Goal: Book appointment/travel/reservation

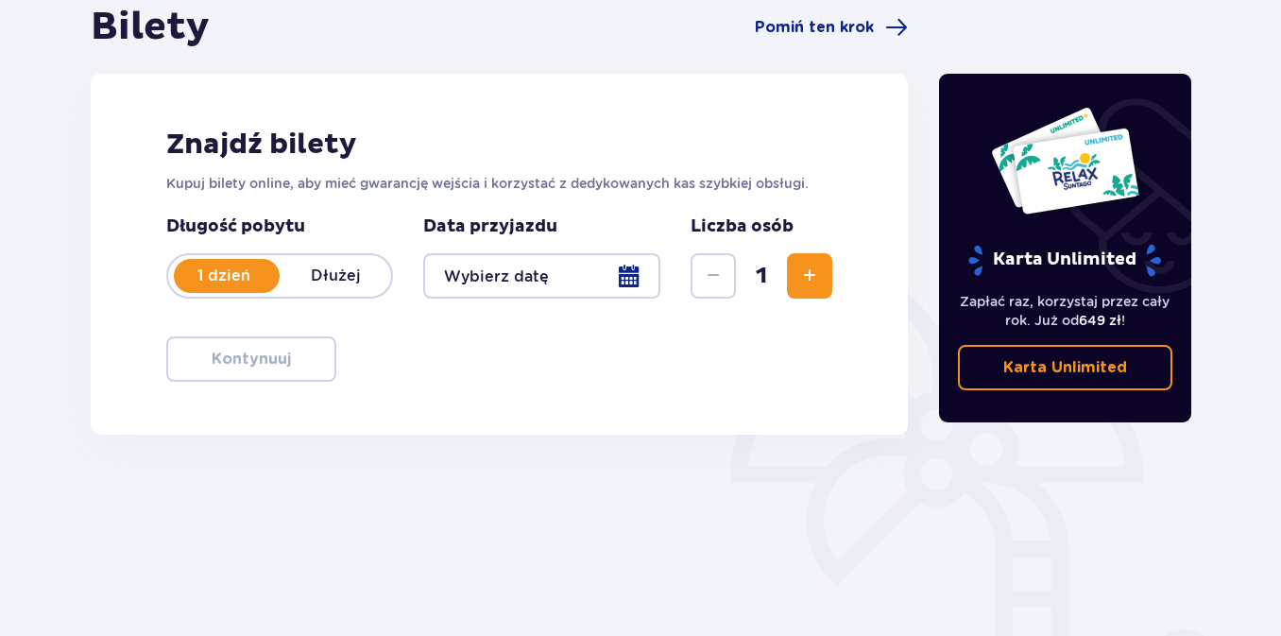
scroll to position [197, 0]
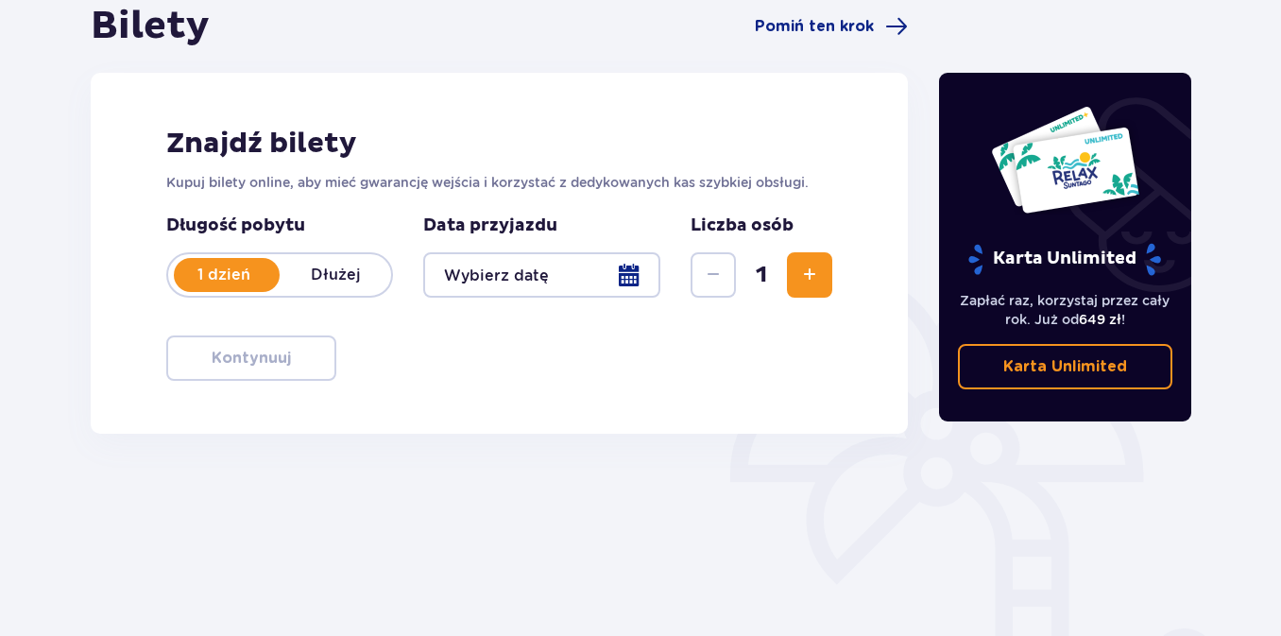
click at [627, 278] on div at bounding box center [541, 274] width 237 height 45
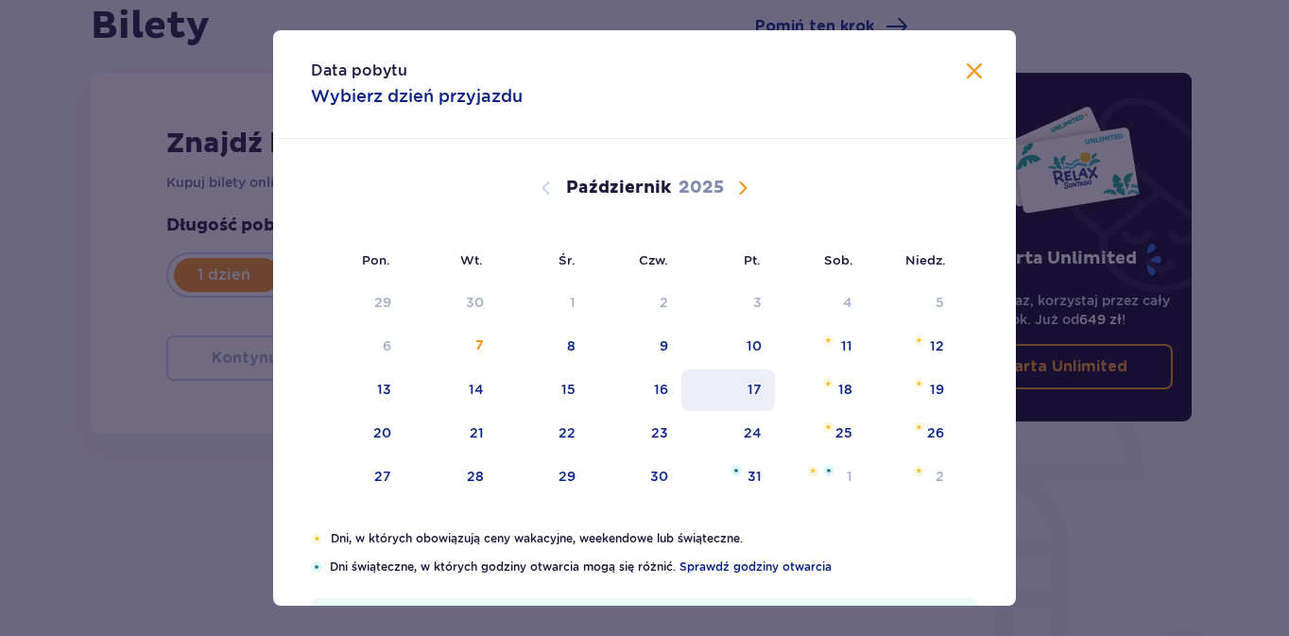
click at [751, 386] on div "17" at bounding box center [754, 389] width 14 height 19
type input "17.10.25"
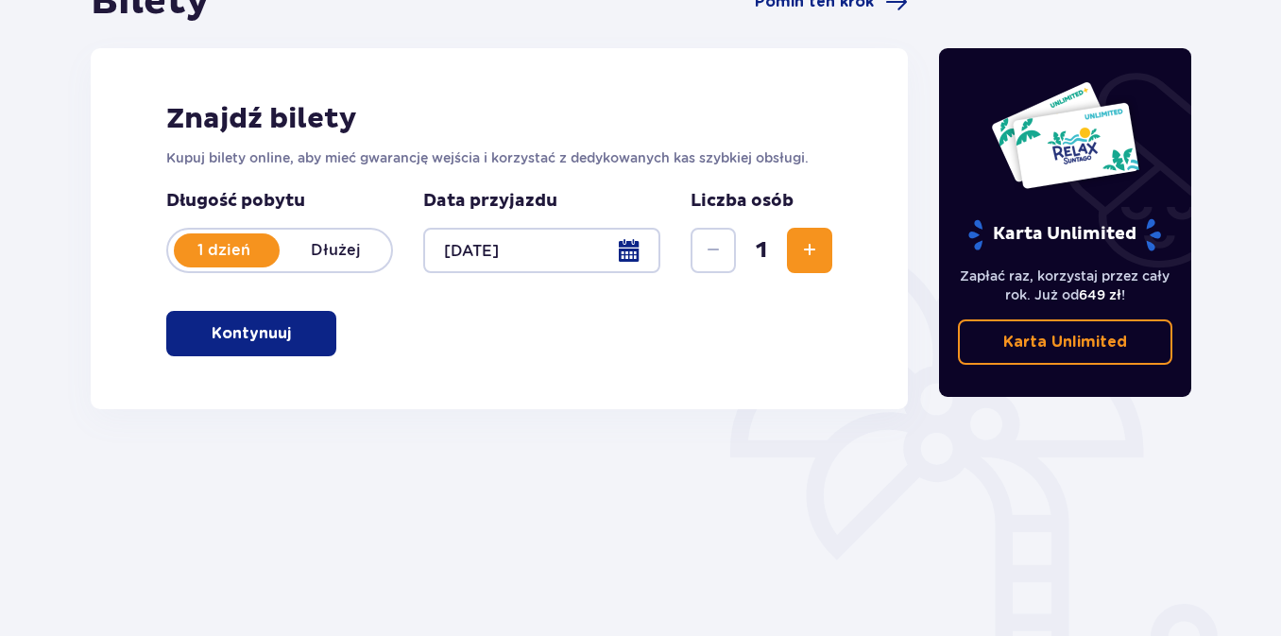
scroll to position [242, 0]
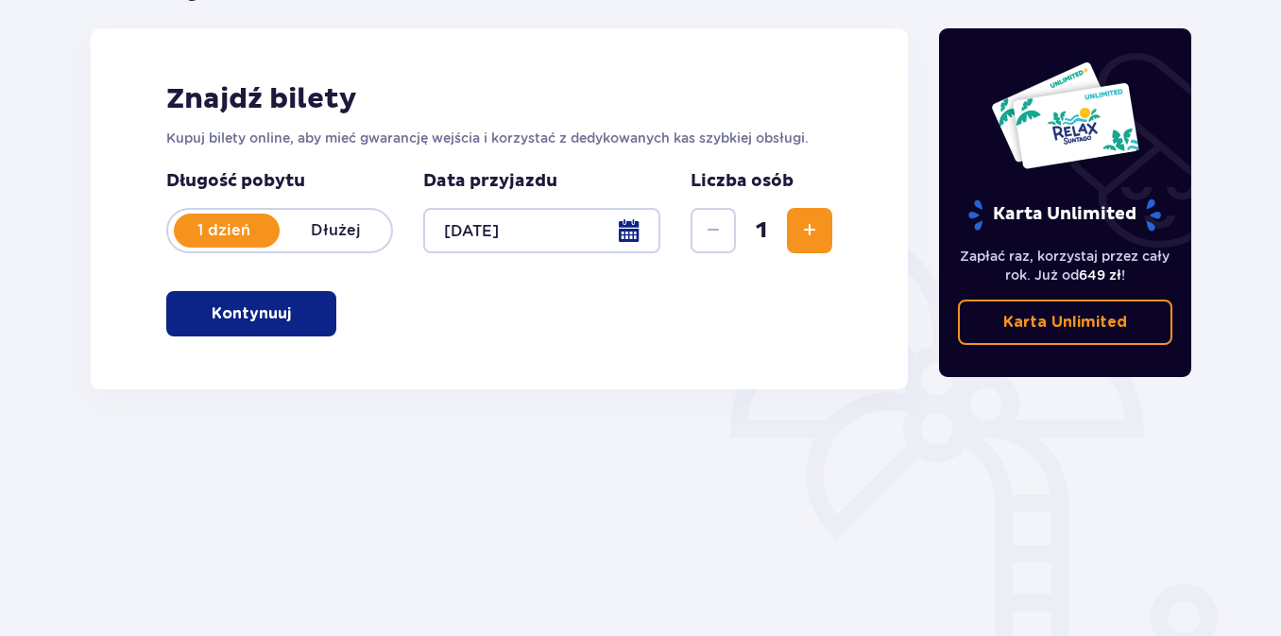
click at [288, 321] on span "button" at bounding box center [294, 313] width 23 height 23
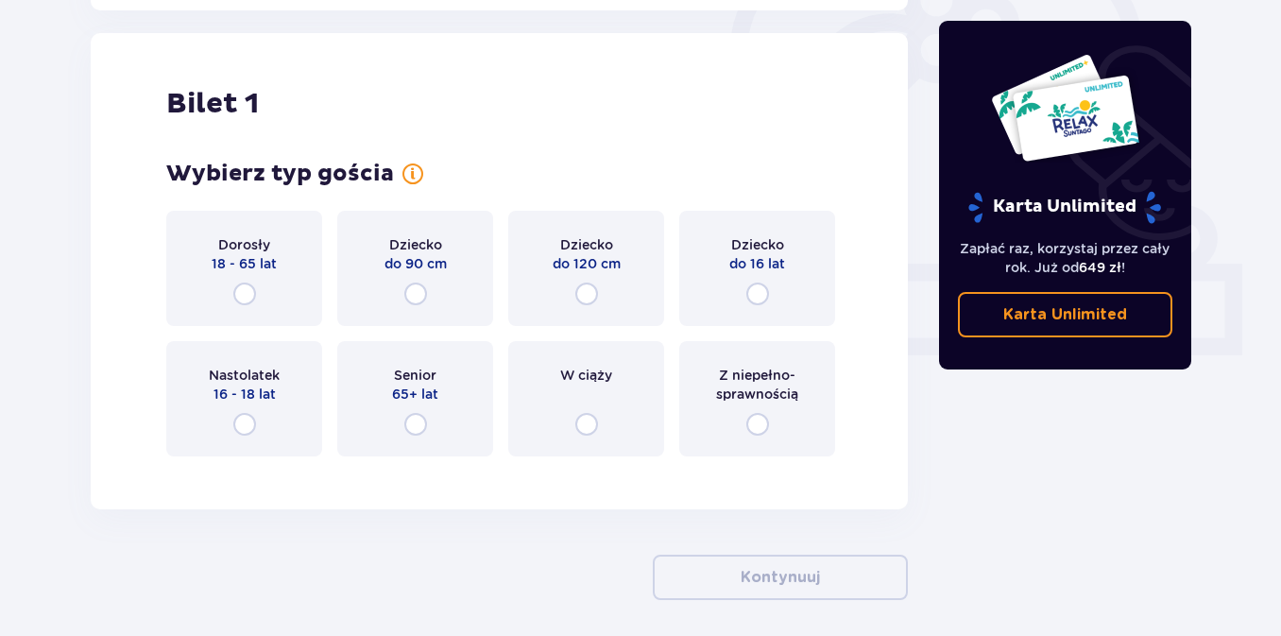
scroll to position [631, 0]
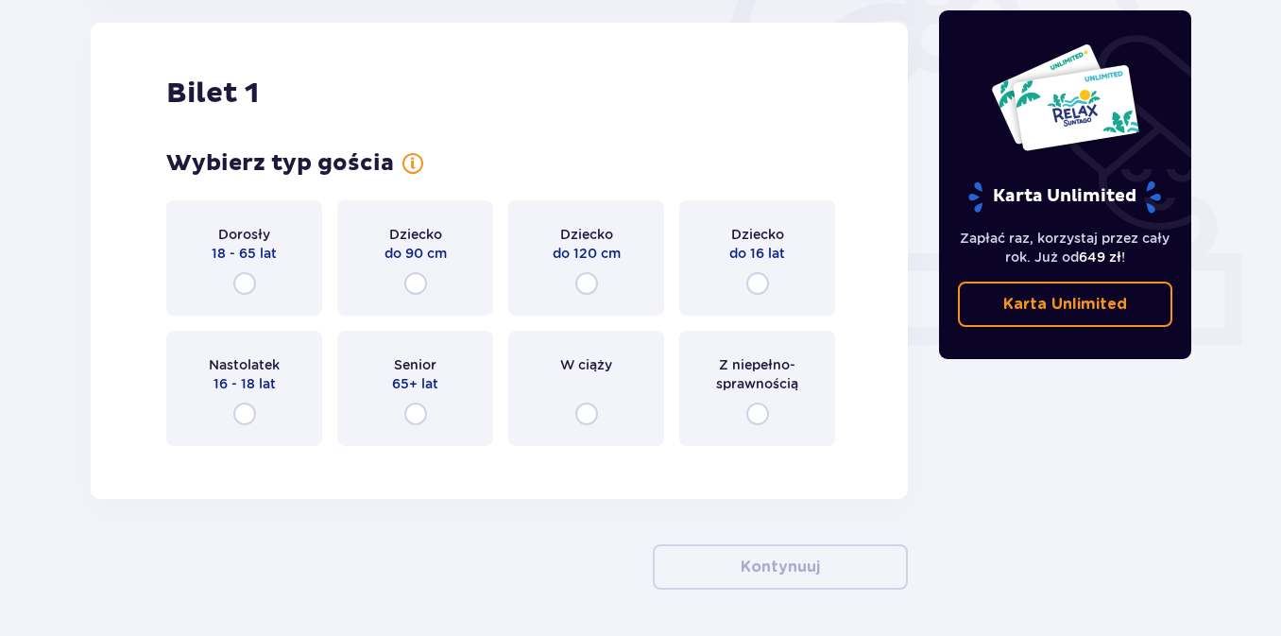
click at [244, 288] on input "radio" at bounding box center [244, 283] width 23 height 23
radio input "true"
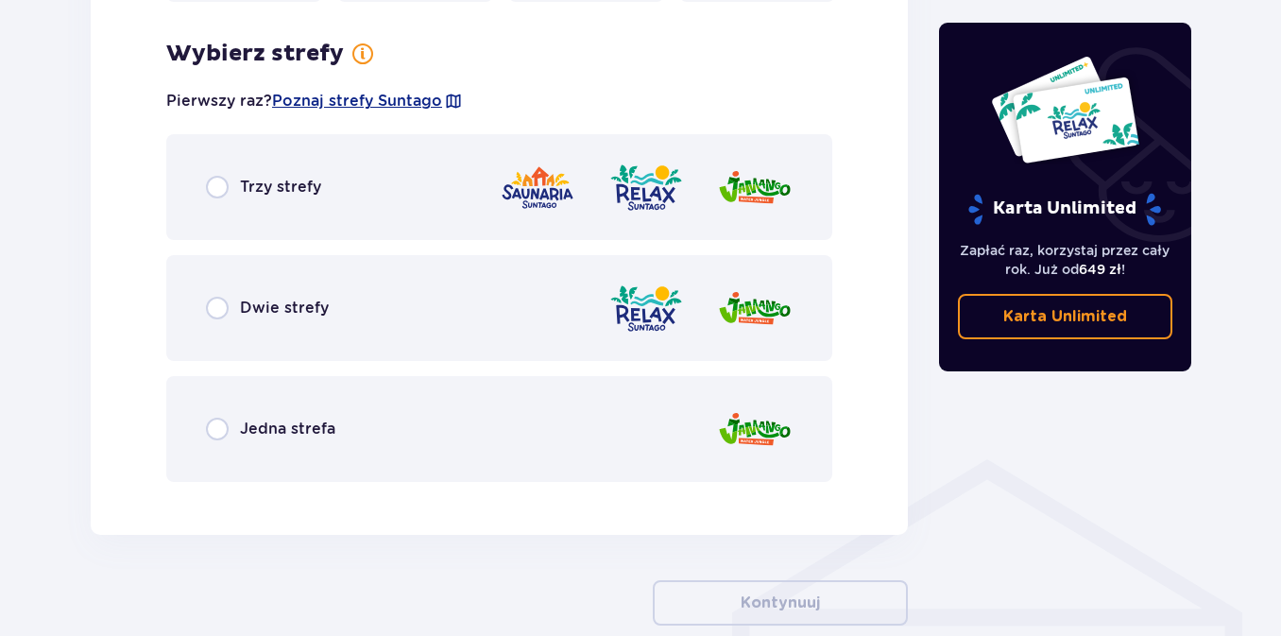
scroll to position [1092, 0]
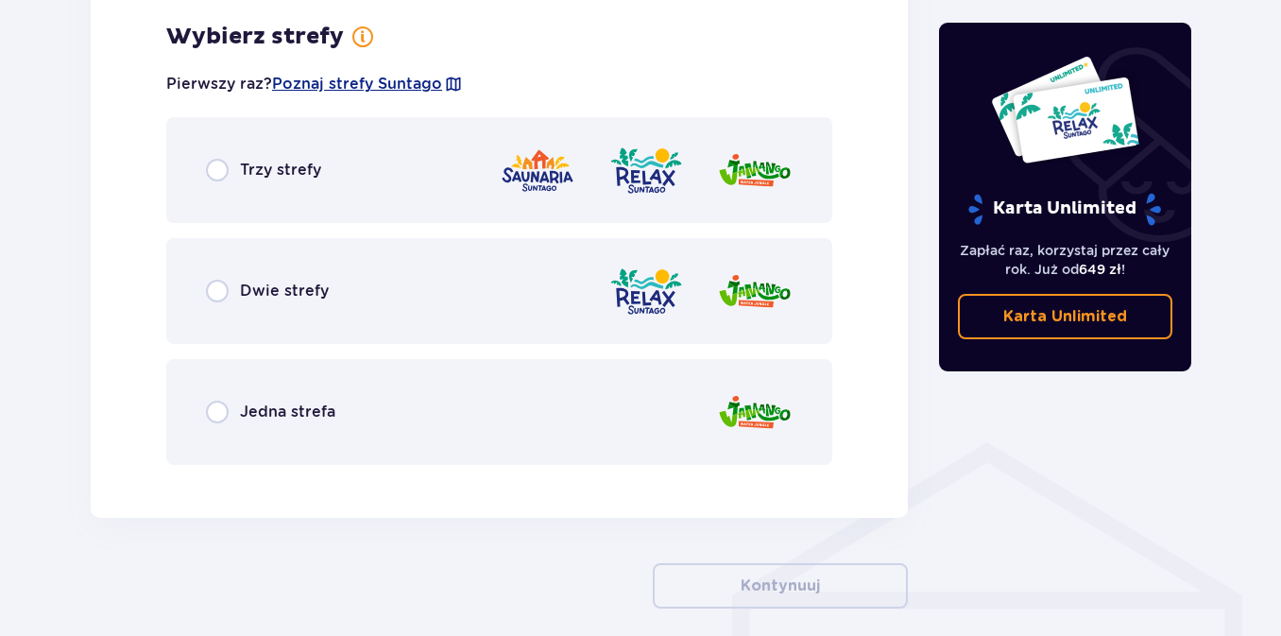
click at [214, 172] on input "radio" at bounding box center [217, 170] width 23 height 23
radio input "true"
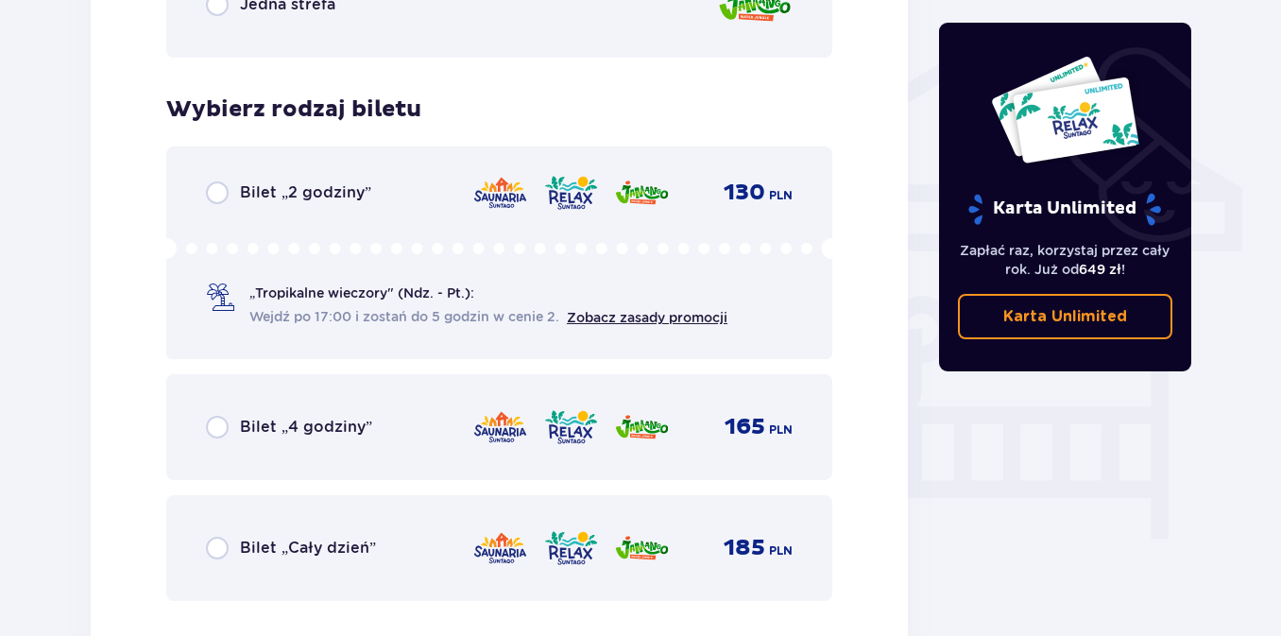
scroll to position [1572, 0]
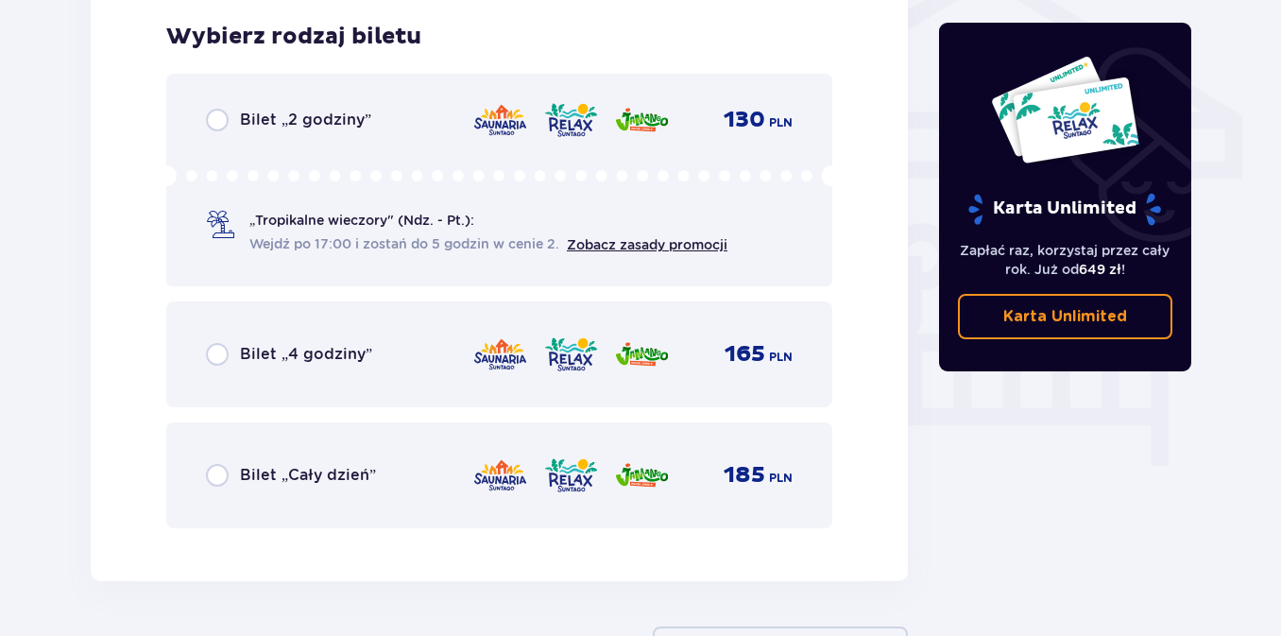
click at [215, 125] on input "radio" at bounding box center [217, 120] width 23 height 23
radio input "true"
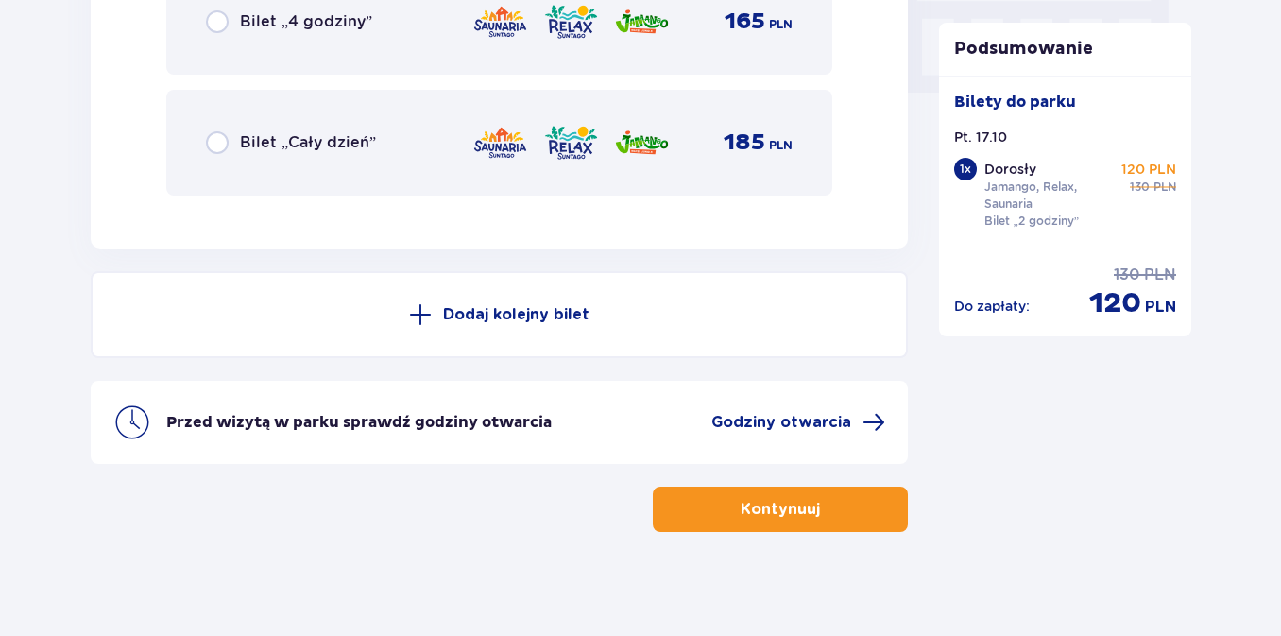
scroll to position [1914, 0]
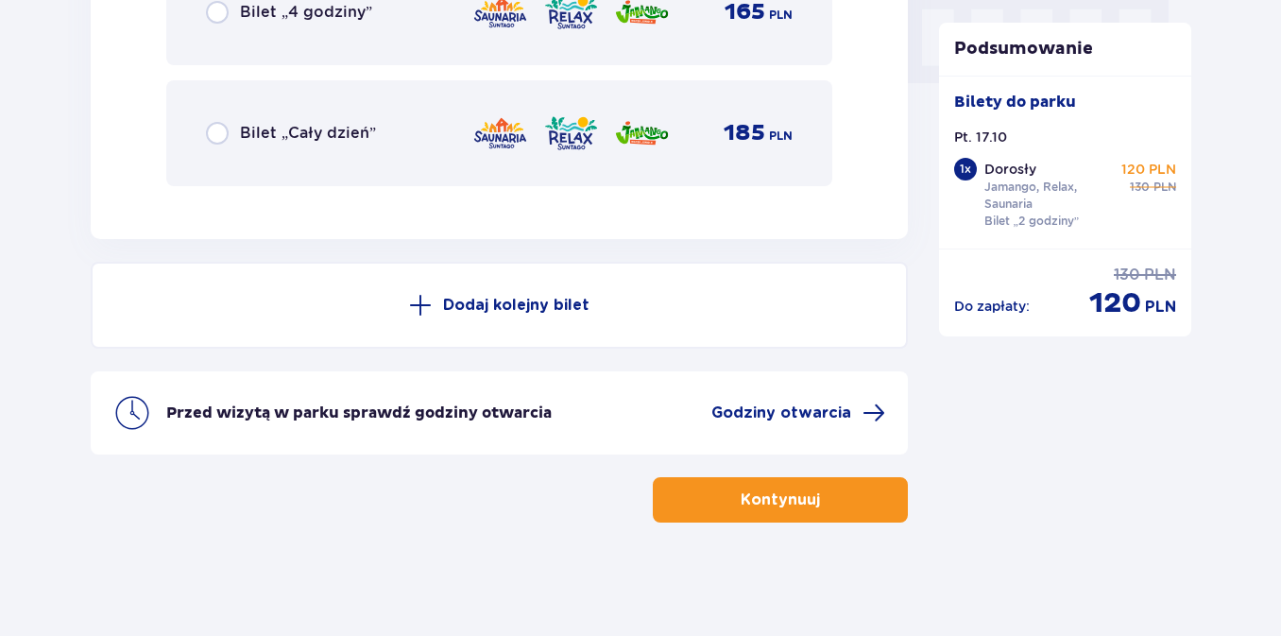
click at [477, 304] on p "Dodaj kolejny bilet" at bounding box center [516, 305] width 146 height 21
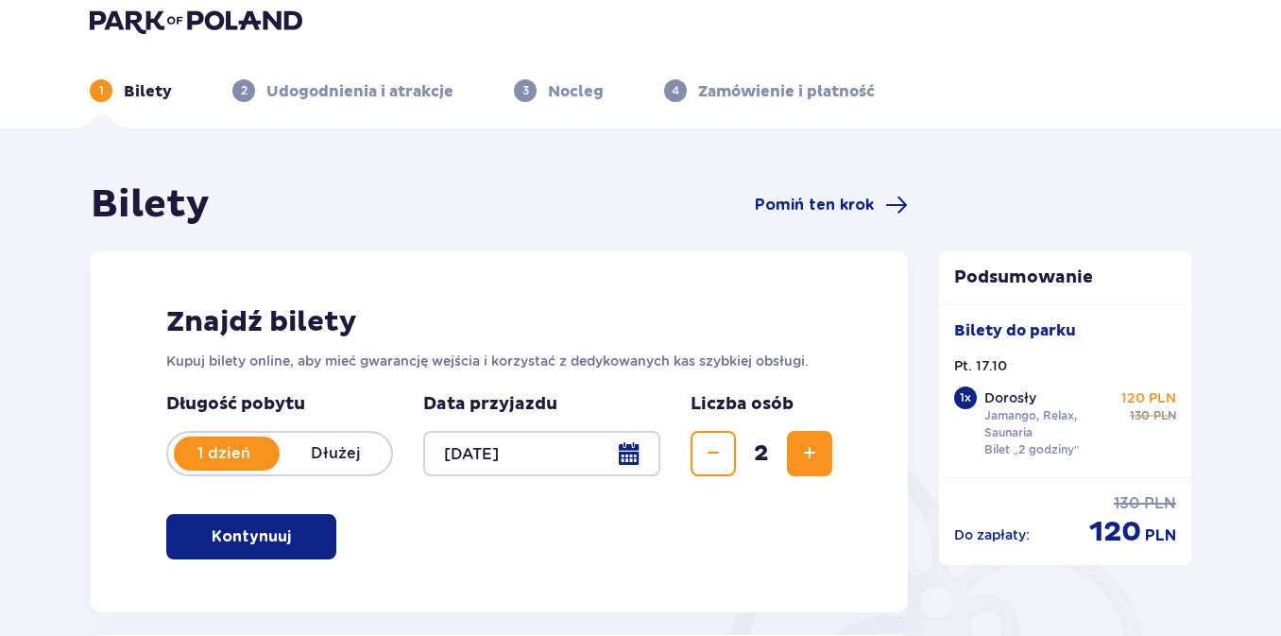
scroll to position [26, 0]
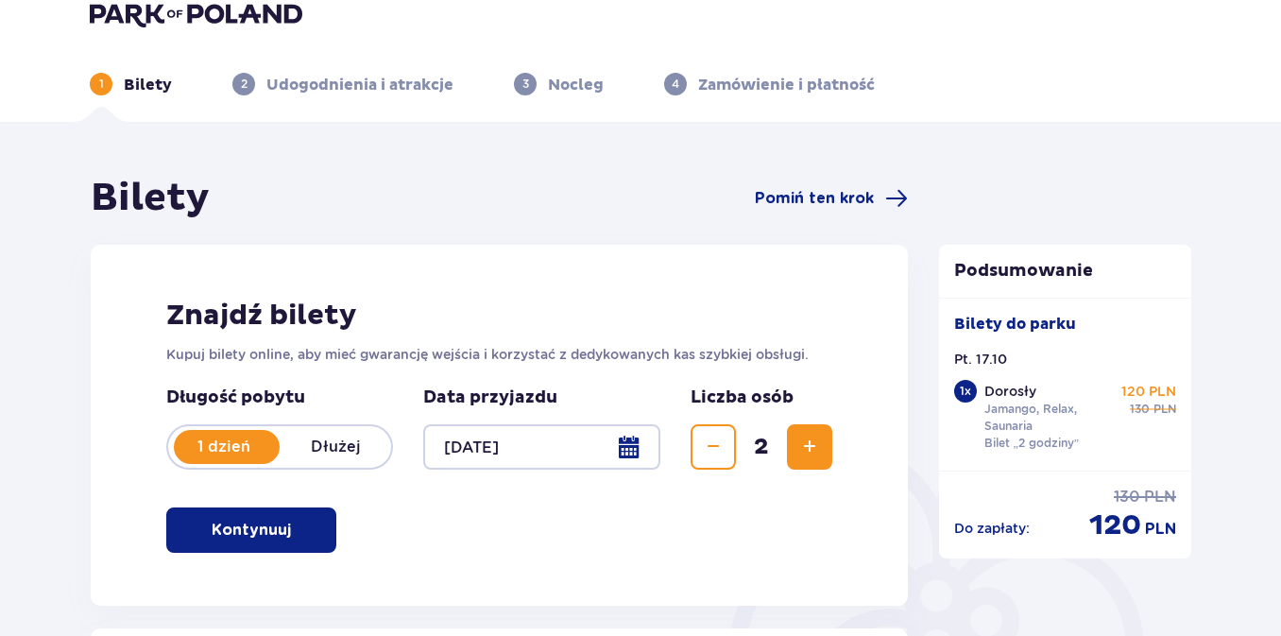
click at [630, 446] on div at bounding box center [541, 446] width 237 height 45
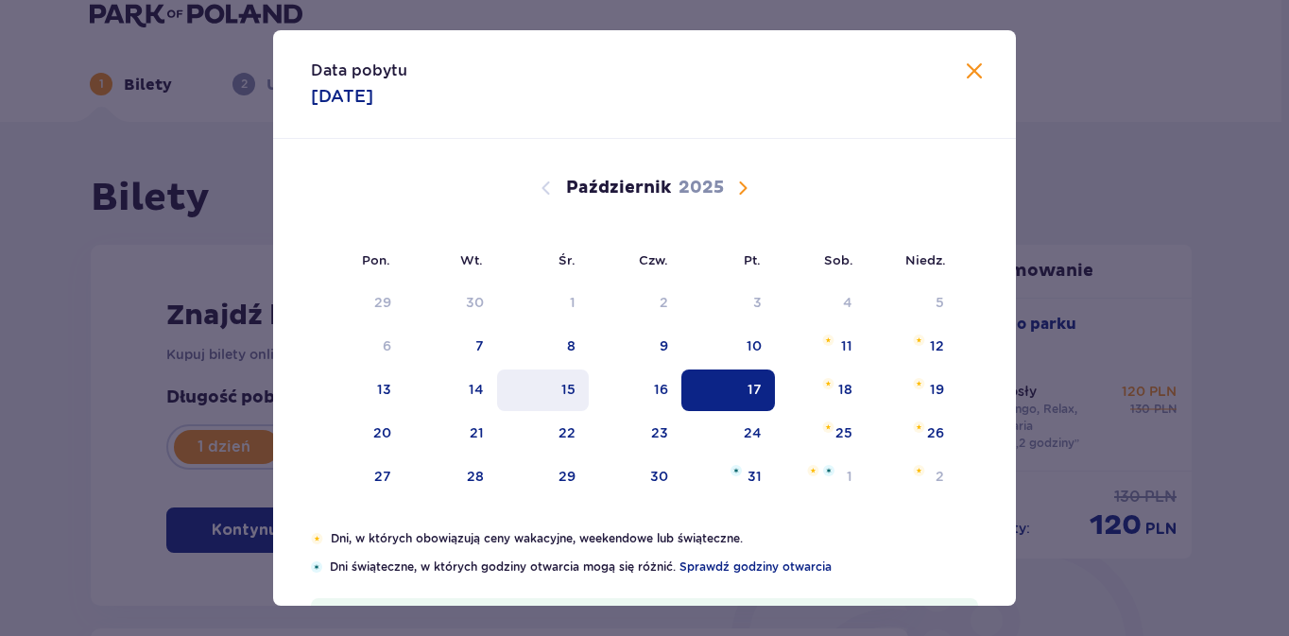
click at [564, 392] on div "15" at bounding box center [568, 389] width 14 height 19
type input "15.10.25"
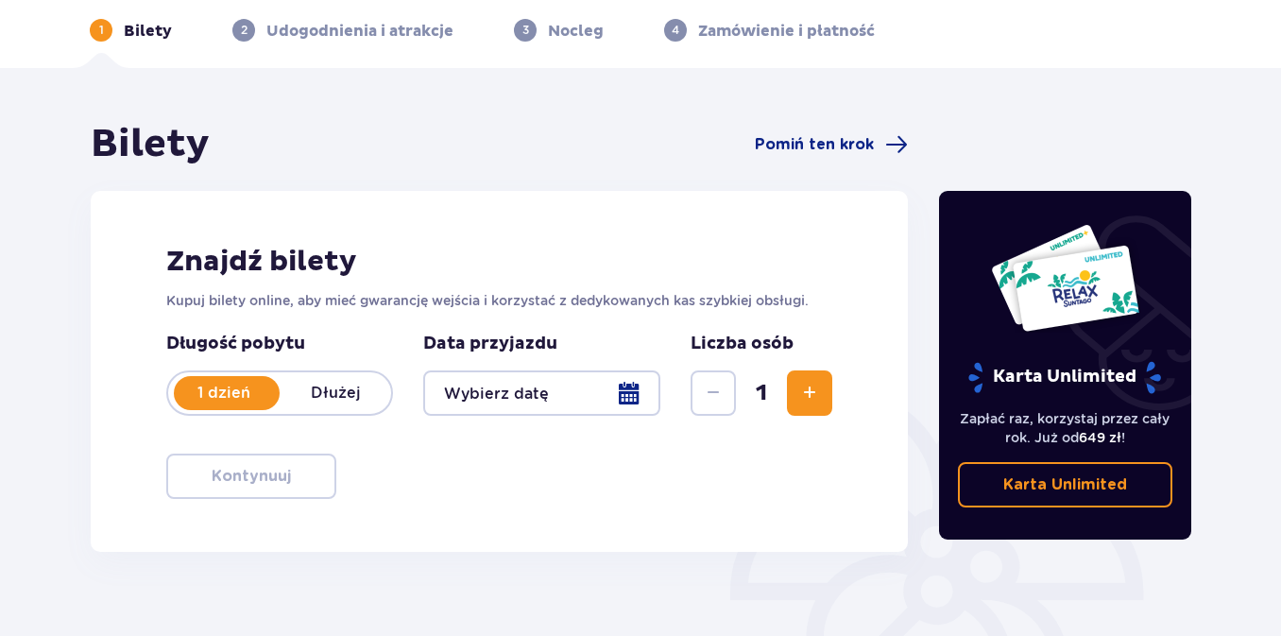
scroll to position [73, 0]
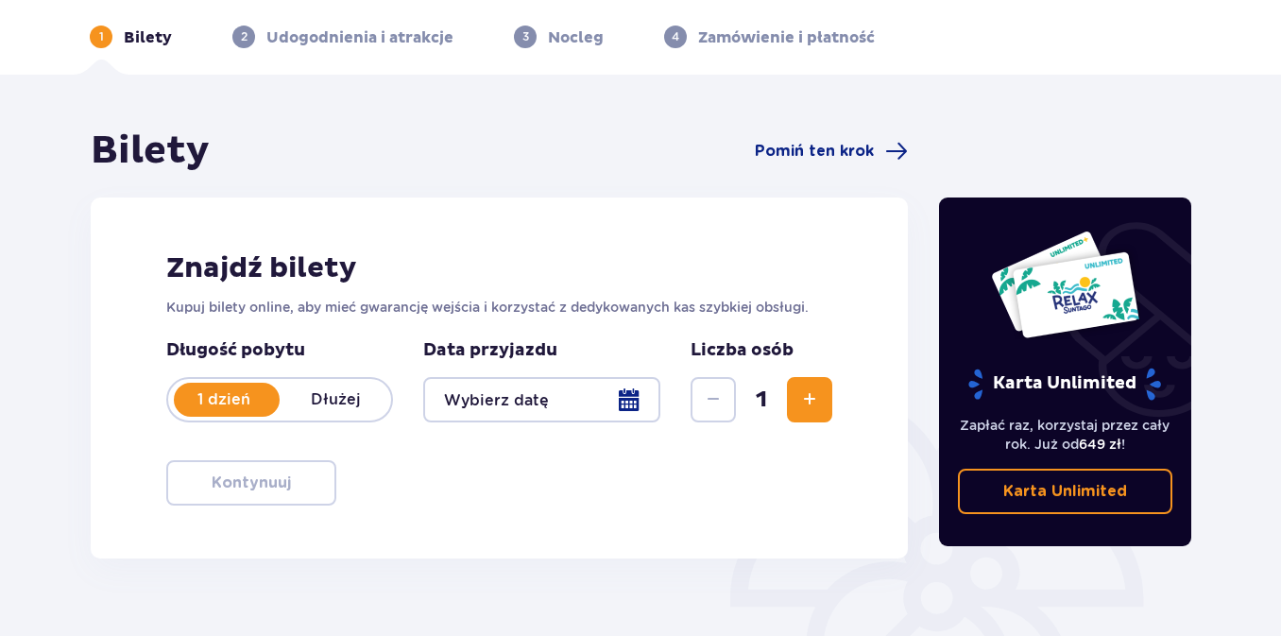
click at [573, 398] on div at bounding box center [541, 399] width 237 height 45
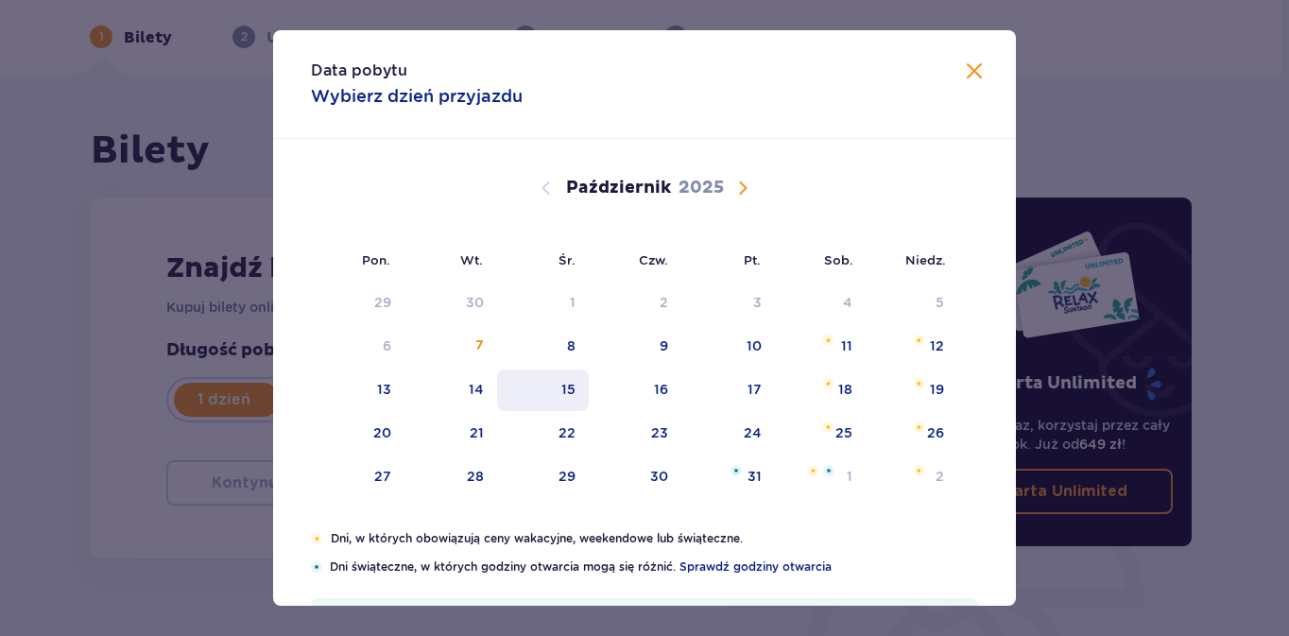
click at [569, 398] on div "15" at bounding box center [568, 389] width 14 height 19
type input "15.10.25"
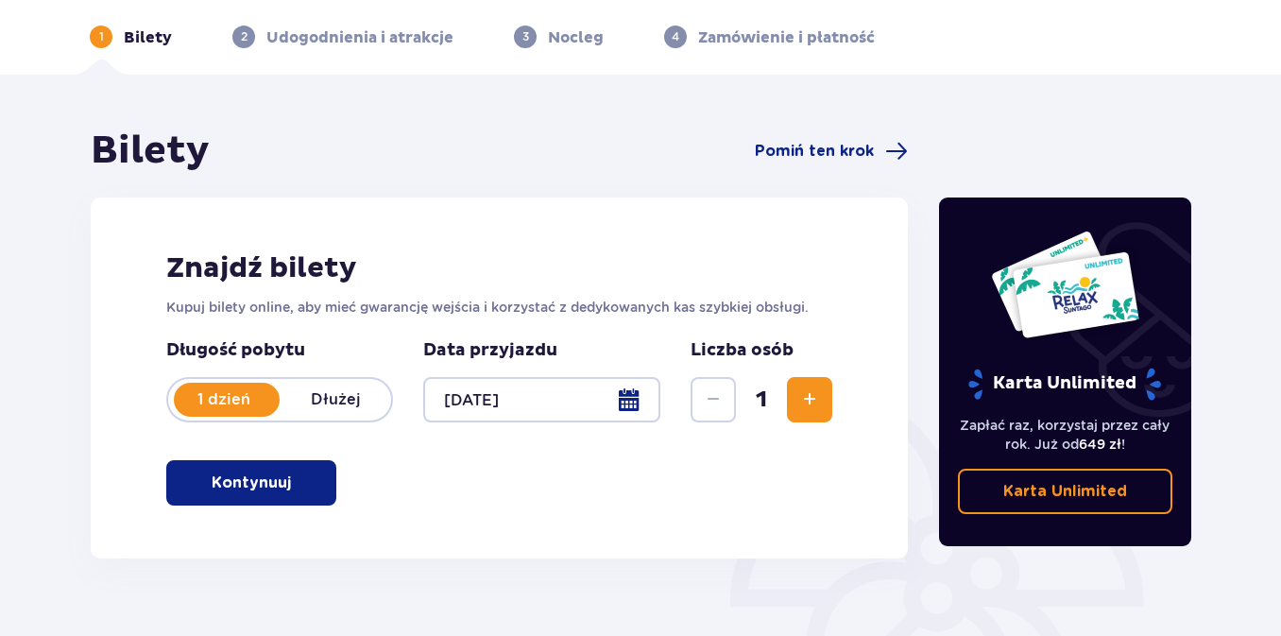
click at [261, 485] on p "Kontynuuj" at bounding box center [251, 482] width 79 height 21
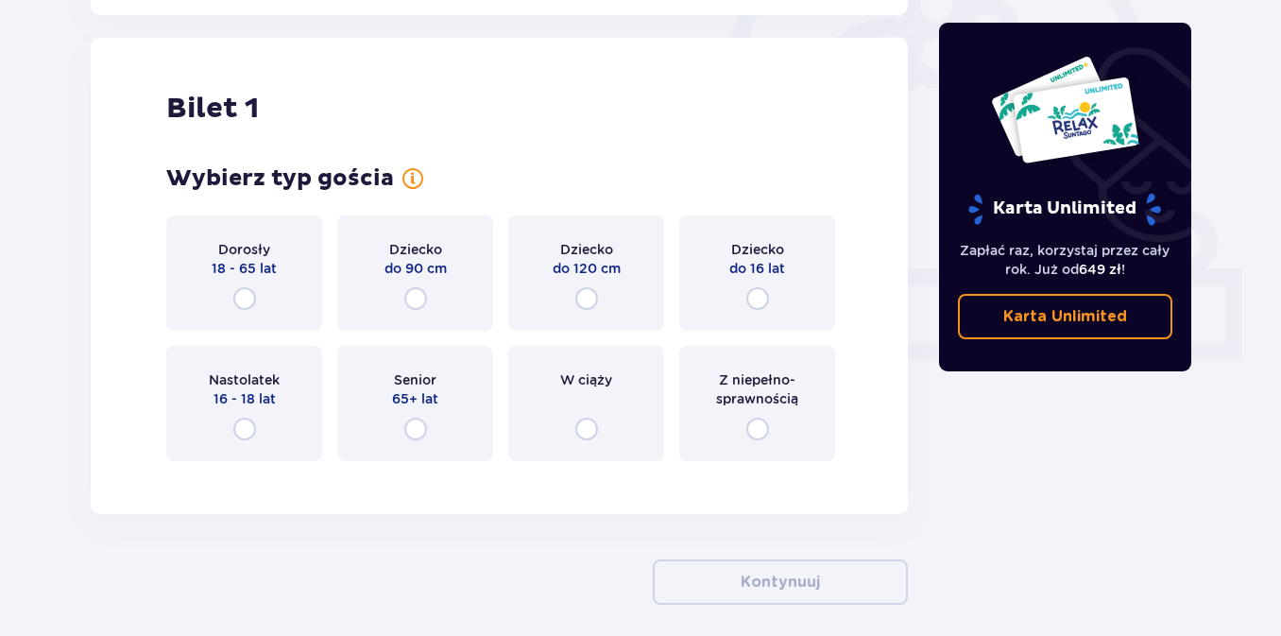
scroll to position [631, 0]
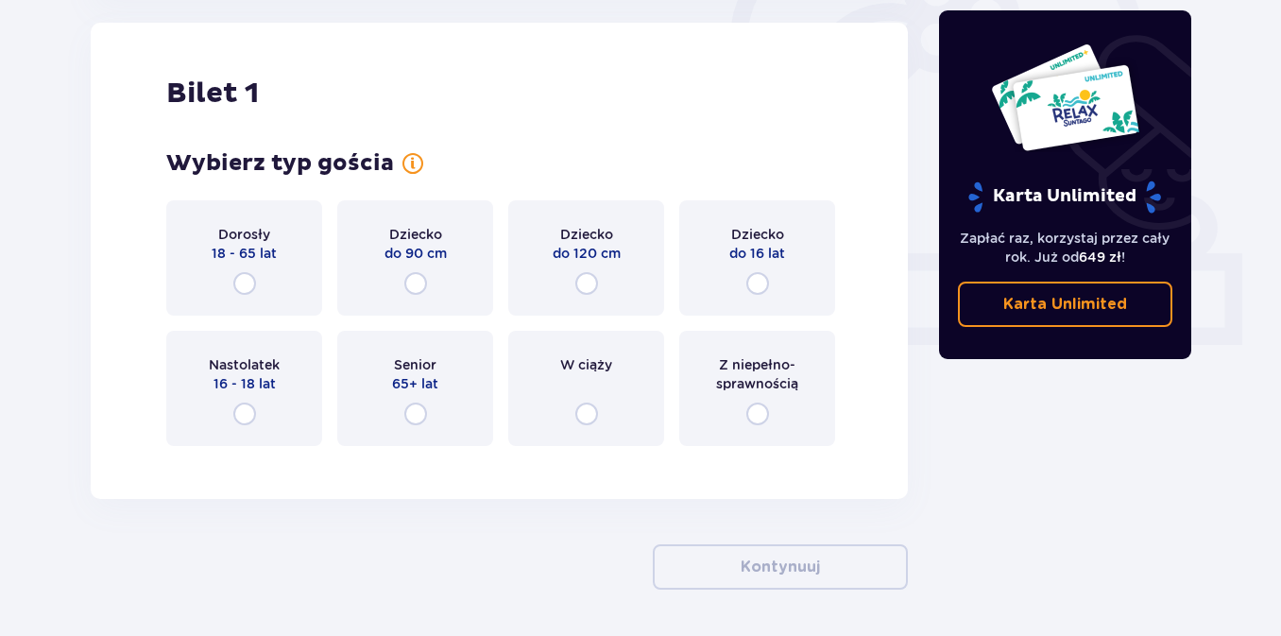
click at [246, 282] on input "radio" at bounding box center [244, 283] width 23 height 23
radio input "true"
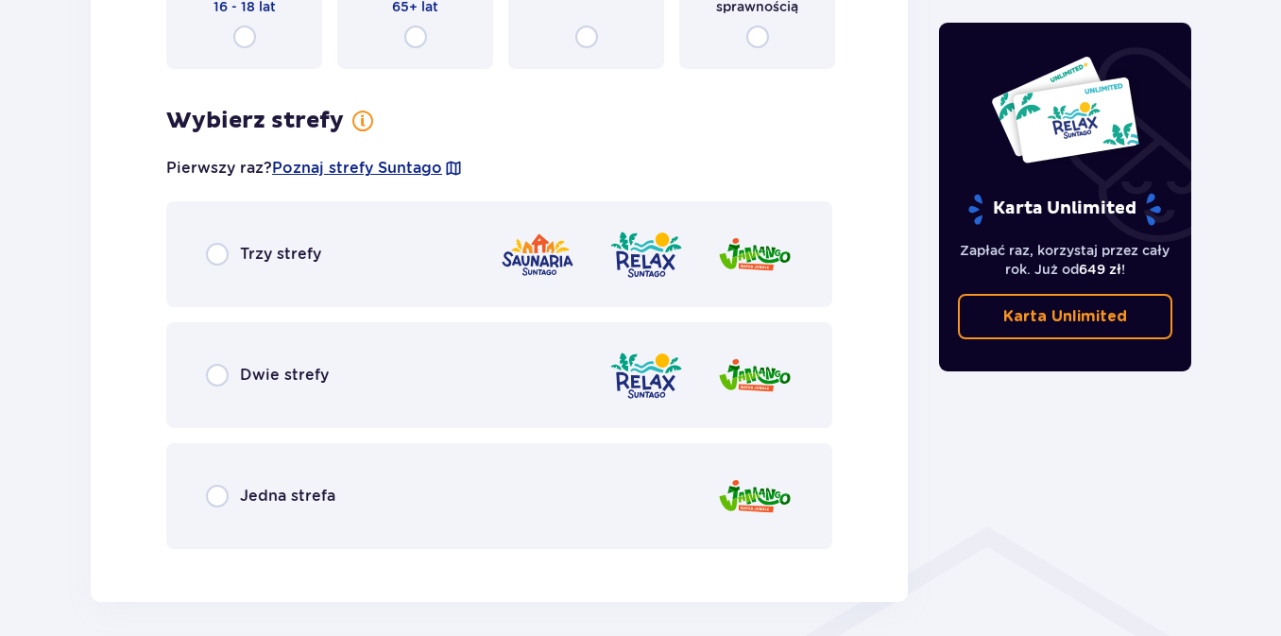
scroll to position [1092, 0]
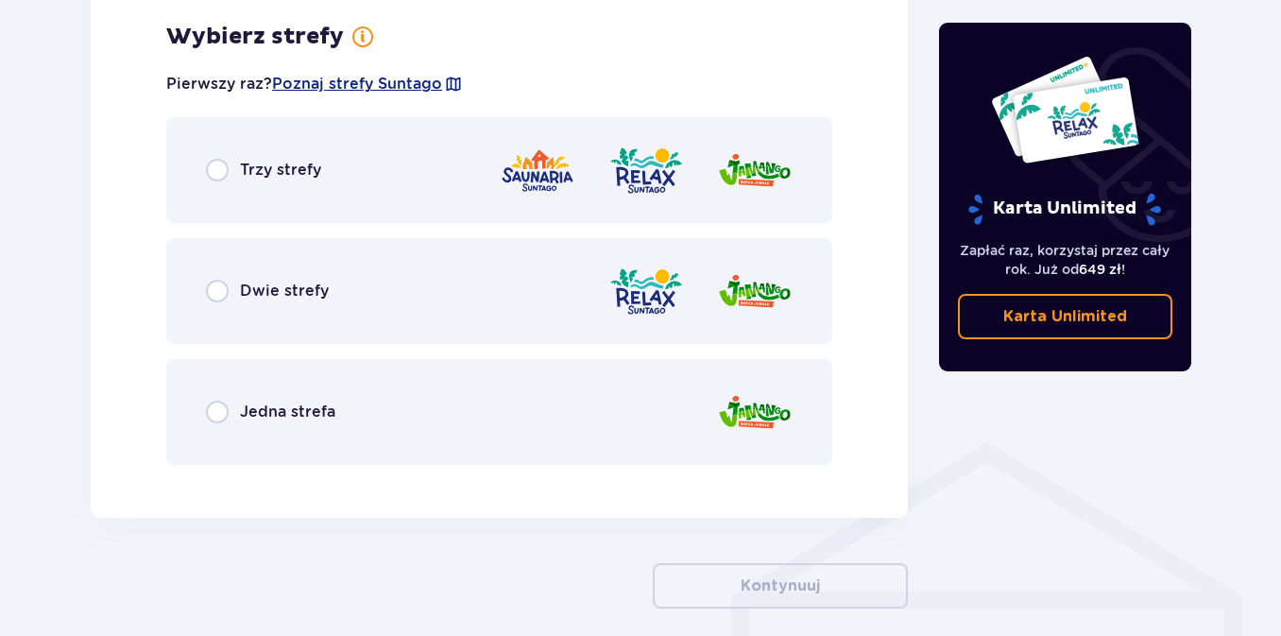
click at [220, 167] on input "radio" at bounding box center [217, 170] width 23 height 23
radio input "true"
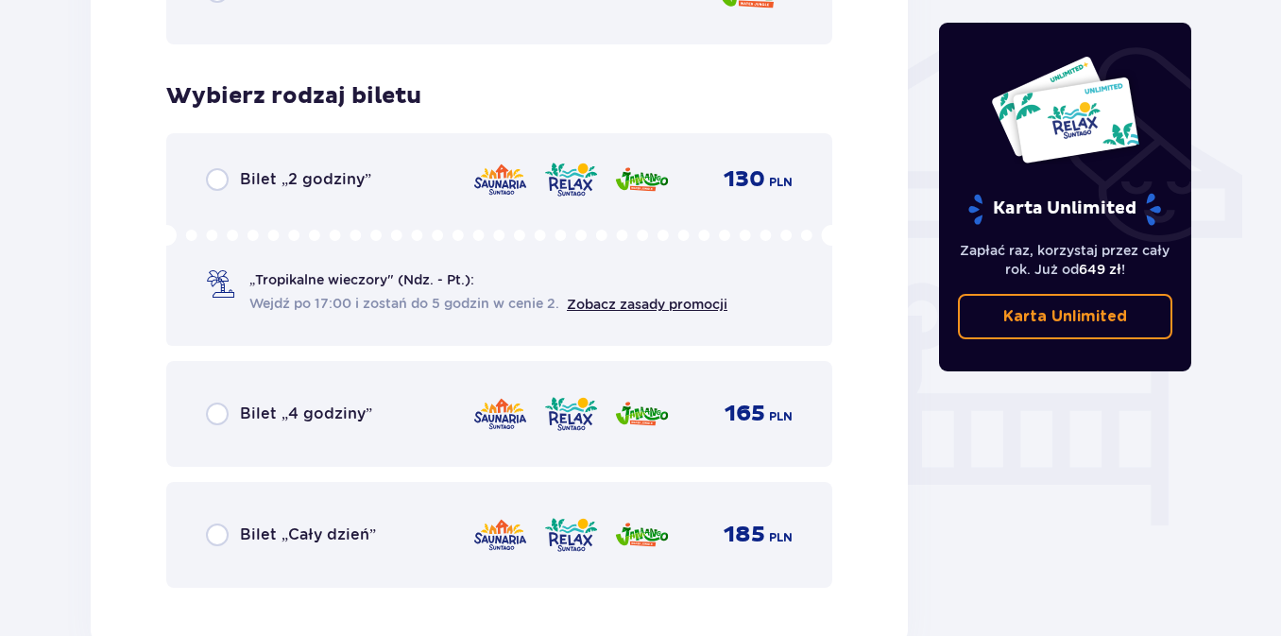
scroll to position [1572, 0]
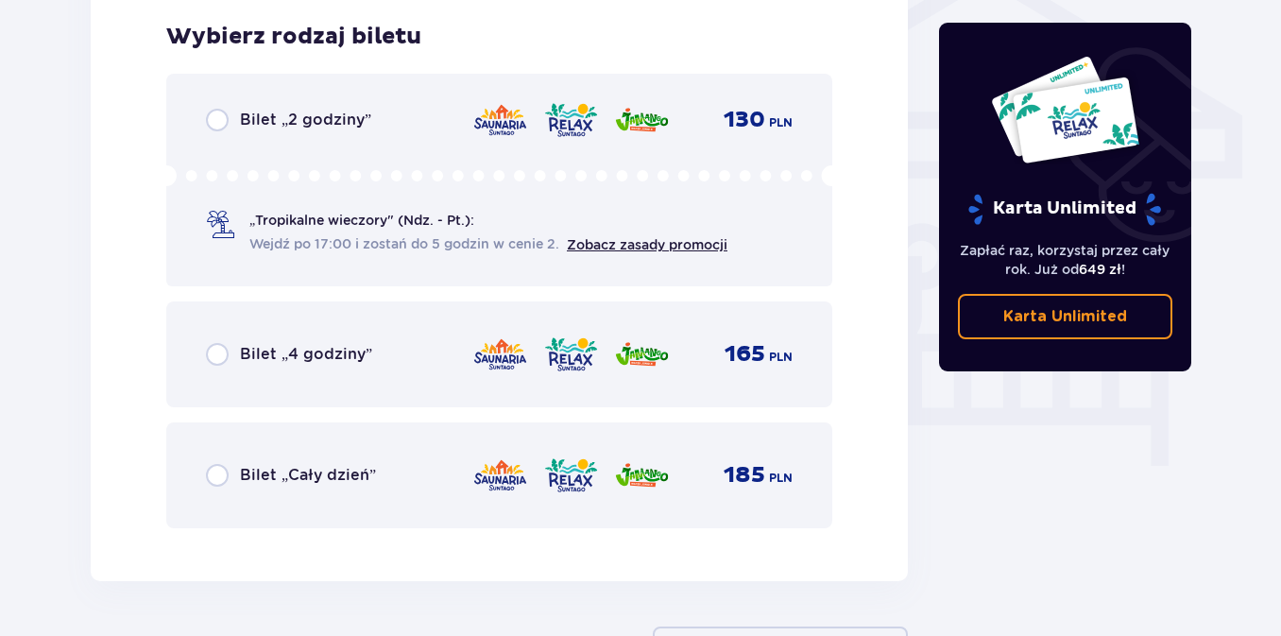
click at [215, 456] on div "Bilet „Cały dzień” 185 PLN" at bounding box center [499, 475] width 587 height 40
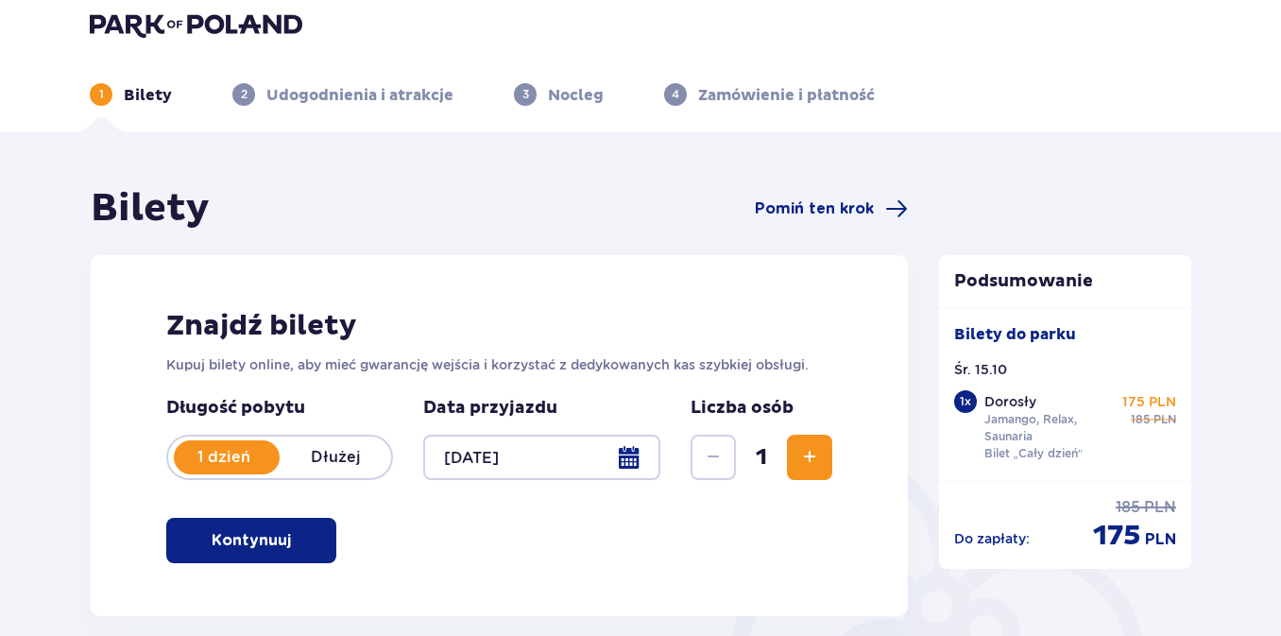
scroll to position [0, 0]
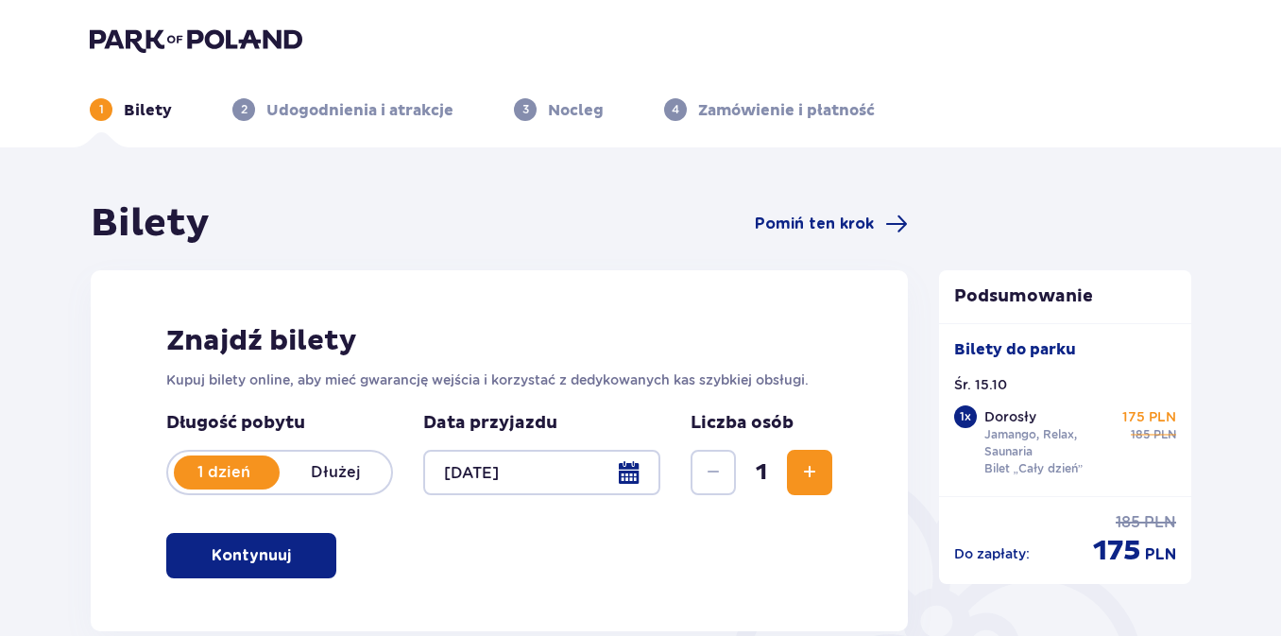
click at [562, 111] on p "Nocleg" at bounding box center [576, 110] width 56 height 21
click at [523, 112] on p "3" at bounding box center [525, 109] width 7 height 17
click at [548, 112] on p "Nocleg" at bounding box center [576, 110] width 56 height 21
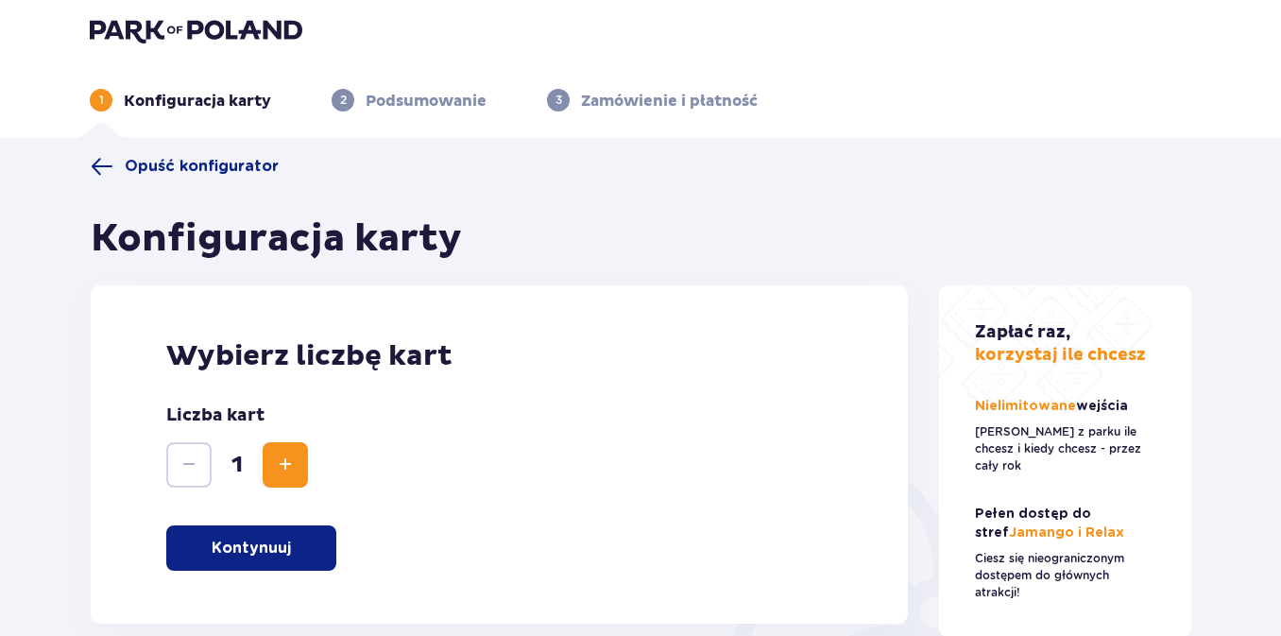
scroll to position [6, 0]
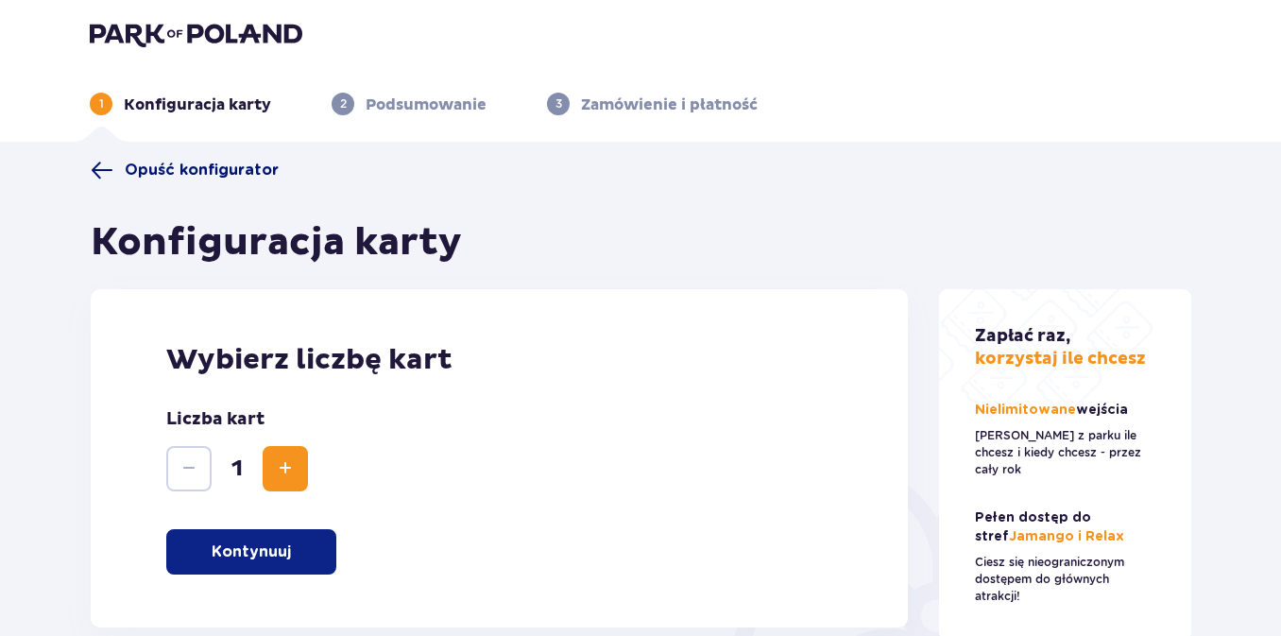
click at [101, 173] on span at bounding box center [102, 170] width 23 height 23
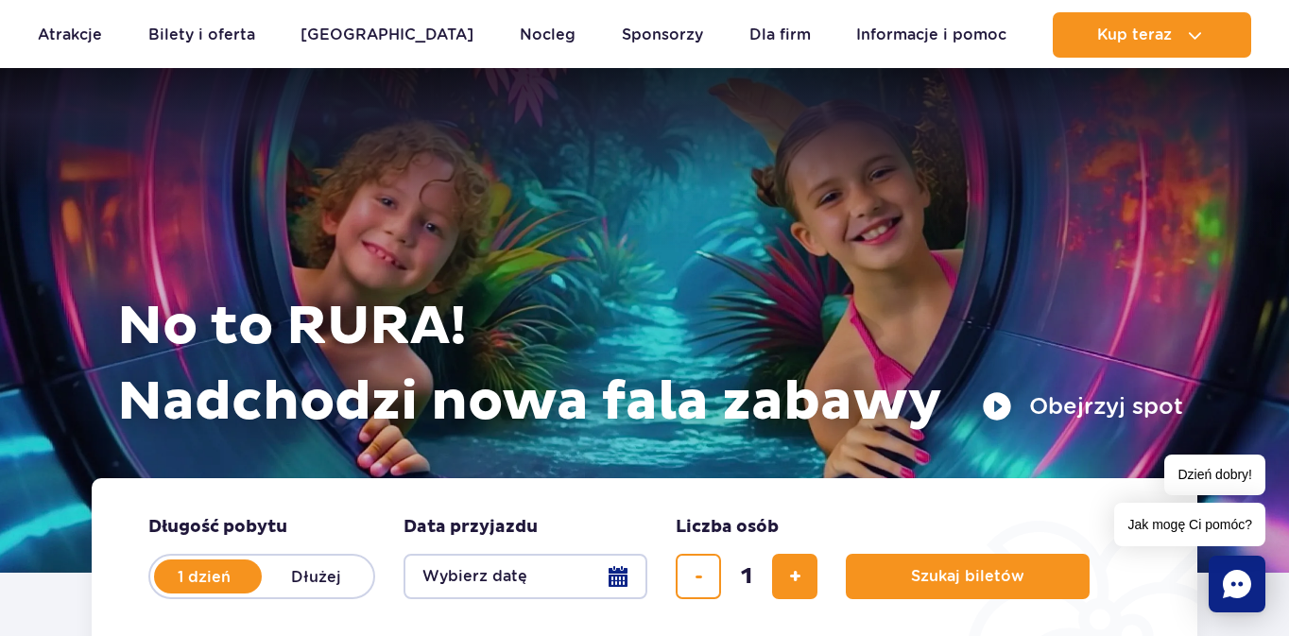
scroll to position [20, 0]
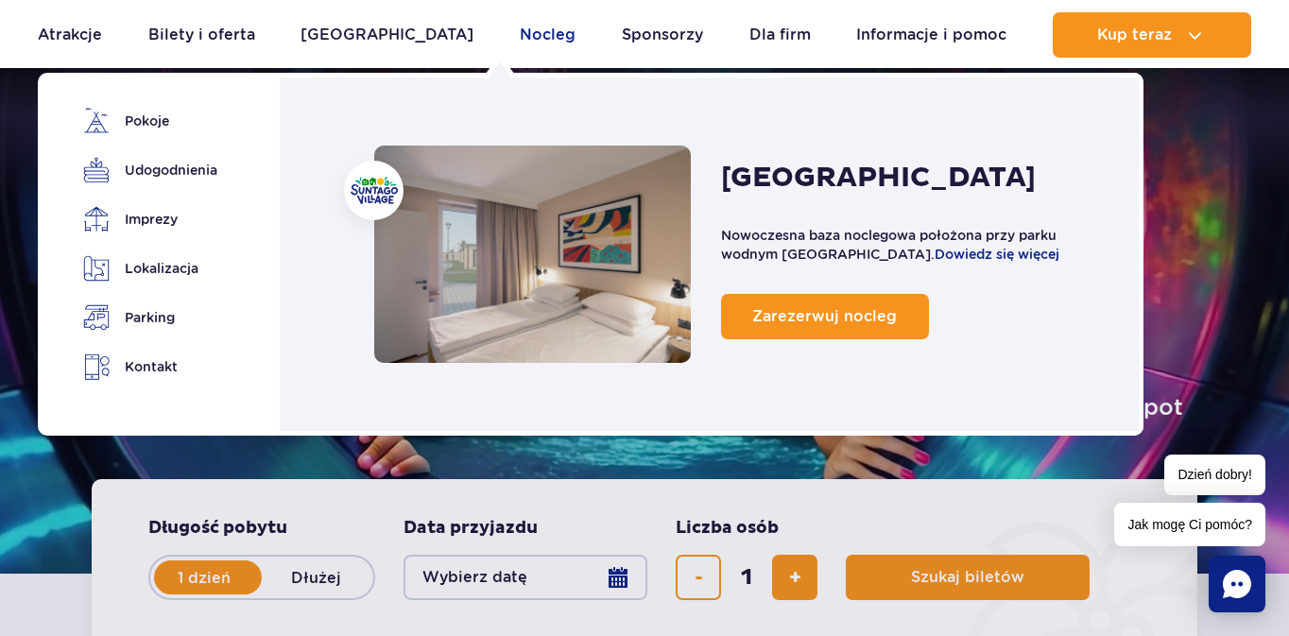
click at [520, 37] on link "Nocleg" at bounding box center [548, 34] width 56 height 45
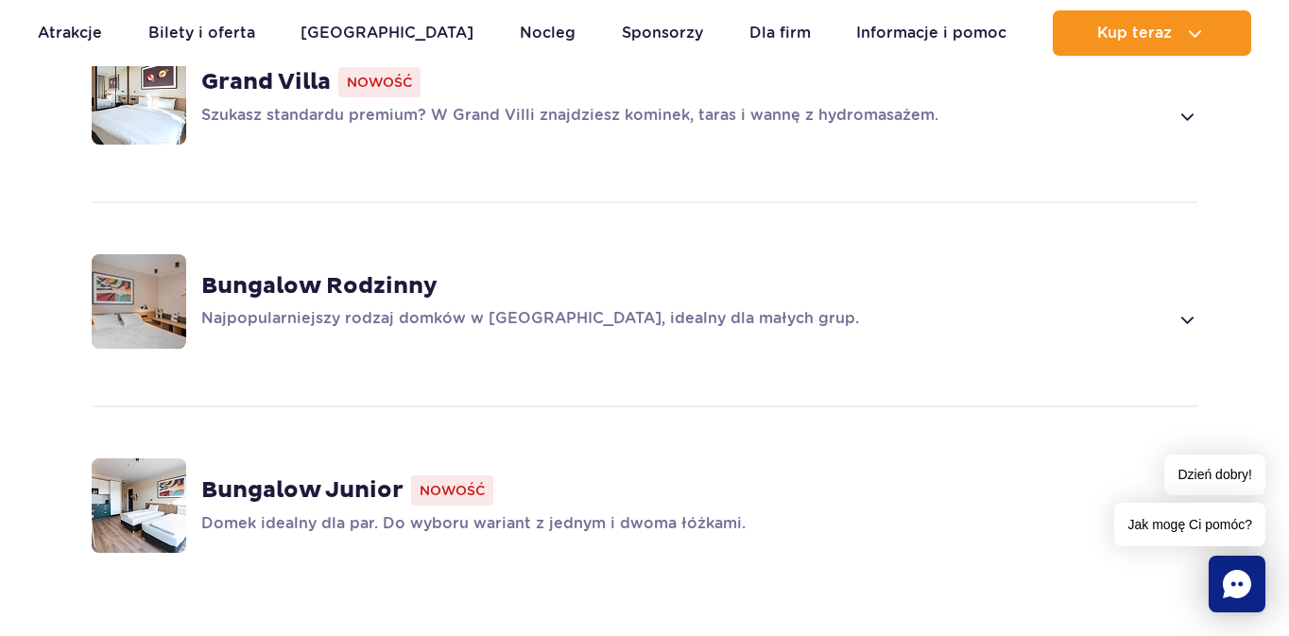
scroll to position [1536, 0]
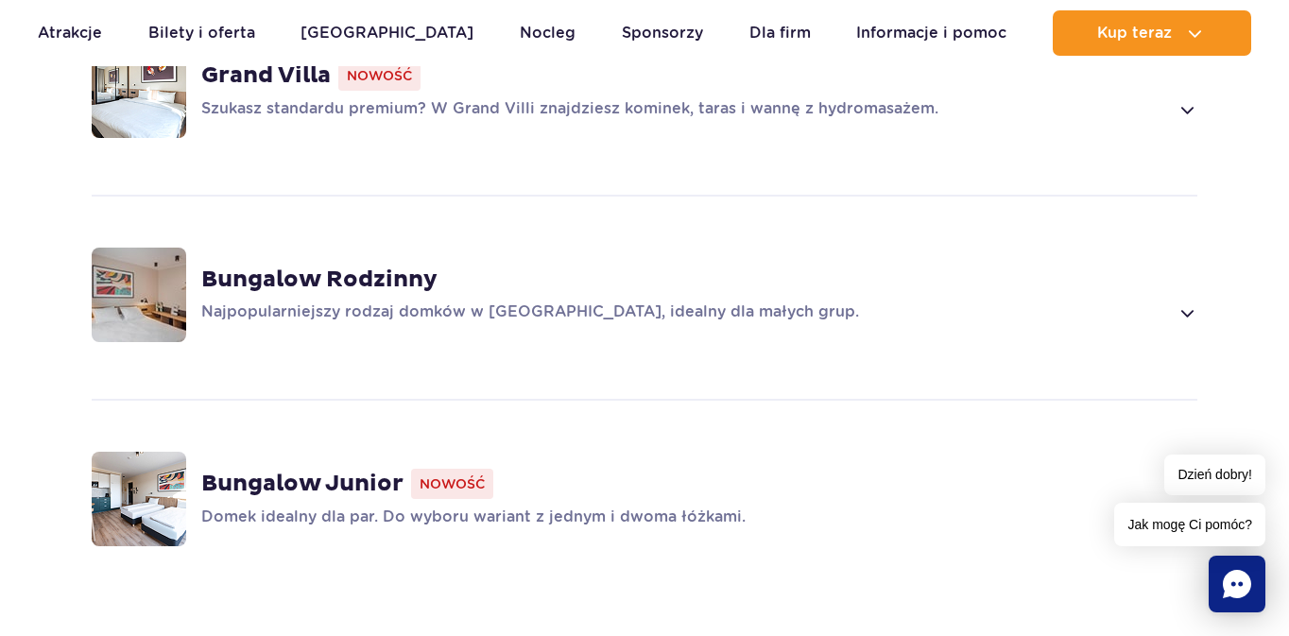
click at [161, 470] on img at bounding box center [139, 499] width 94 height 94
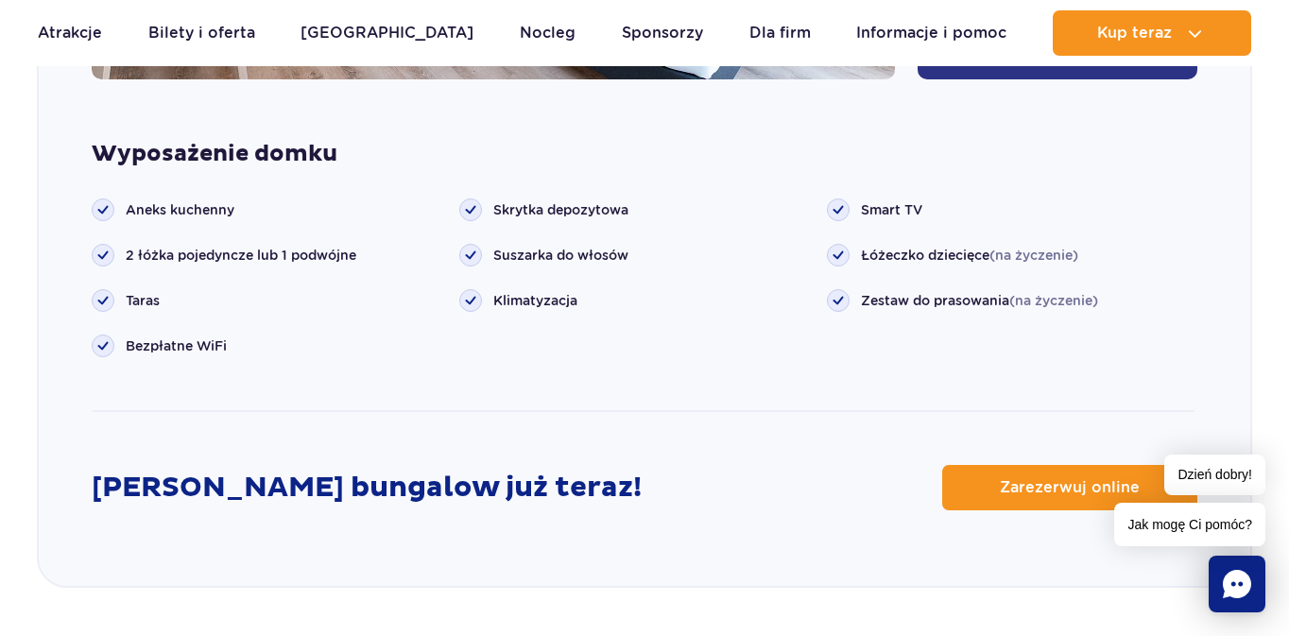
scroll to position [2576, 0]
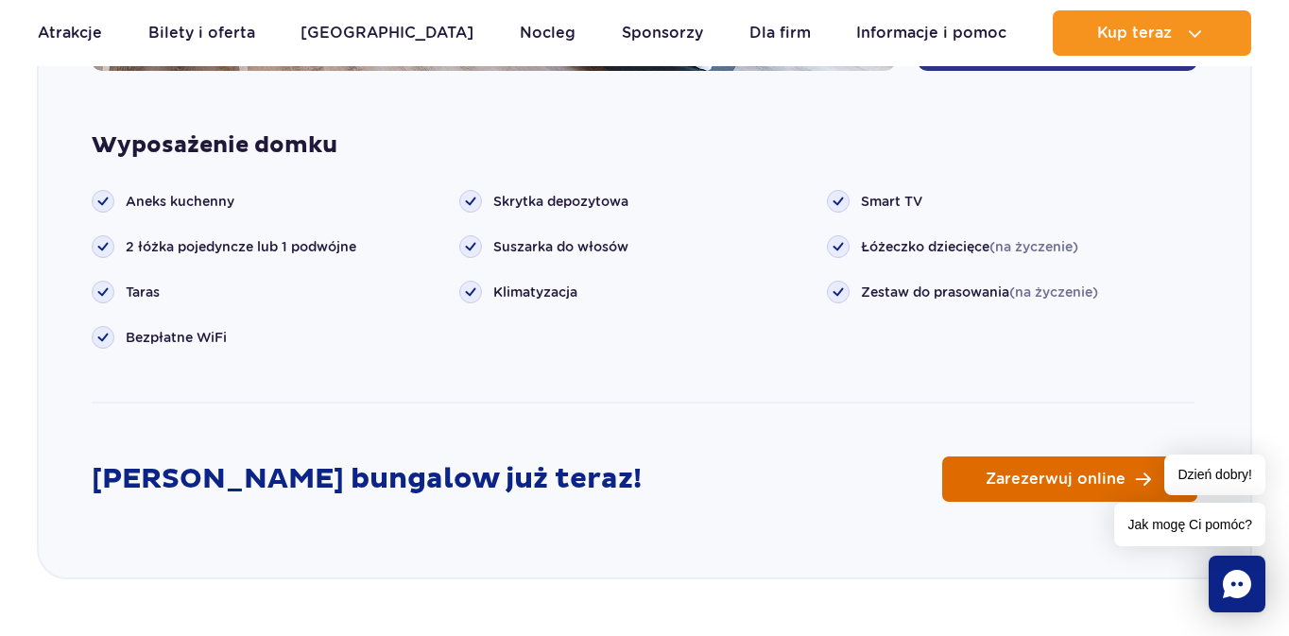
click at [1010, 471] on span "Zarezerwuj online" at bounding box center [1055, 478] width 140 height 15
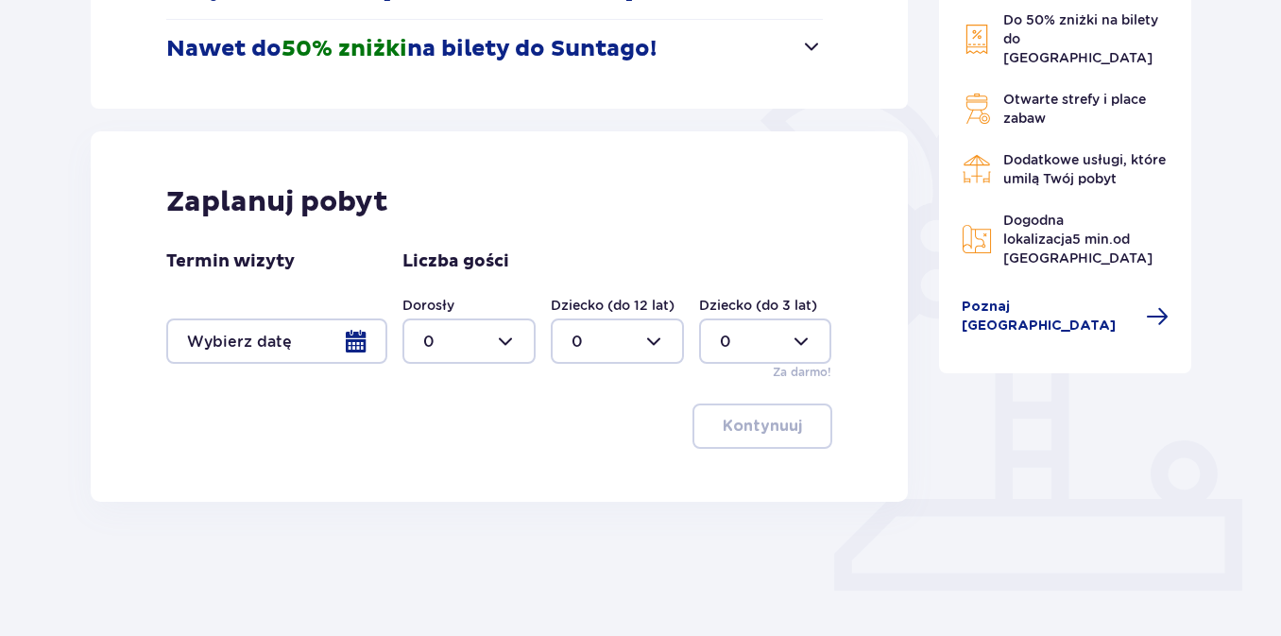
scroll to position [414, 0]
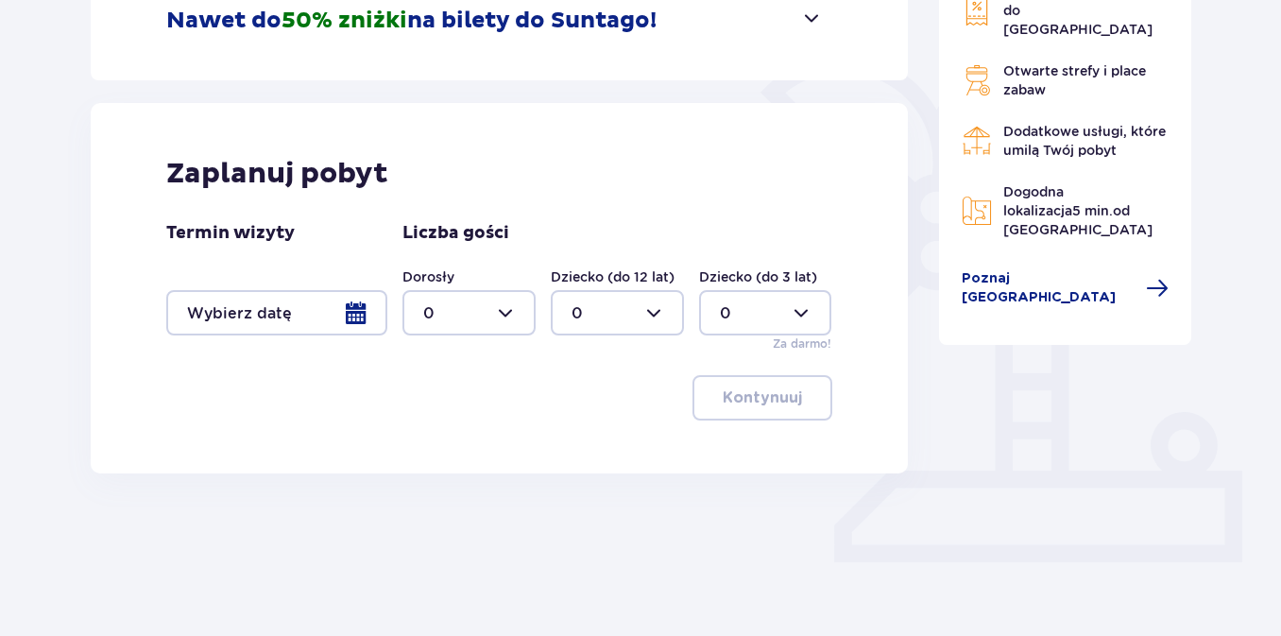
click at [359, 314] on div at bounding box center [276, 312] width 221 height 45
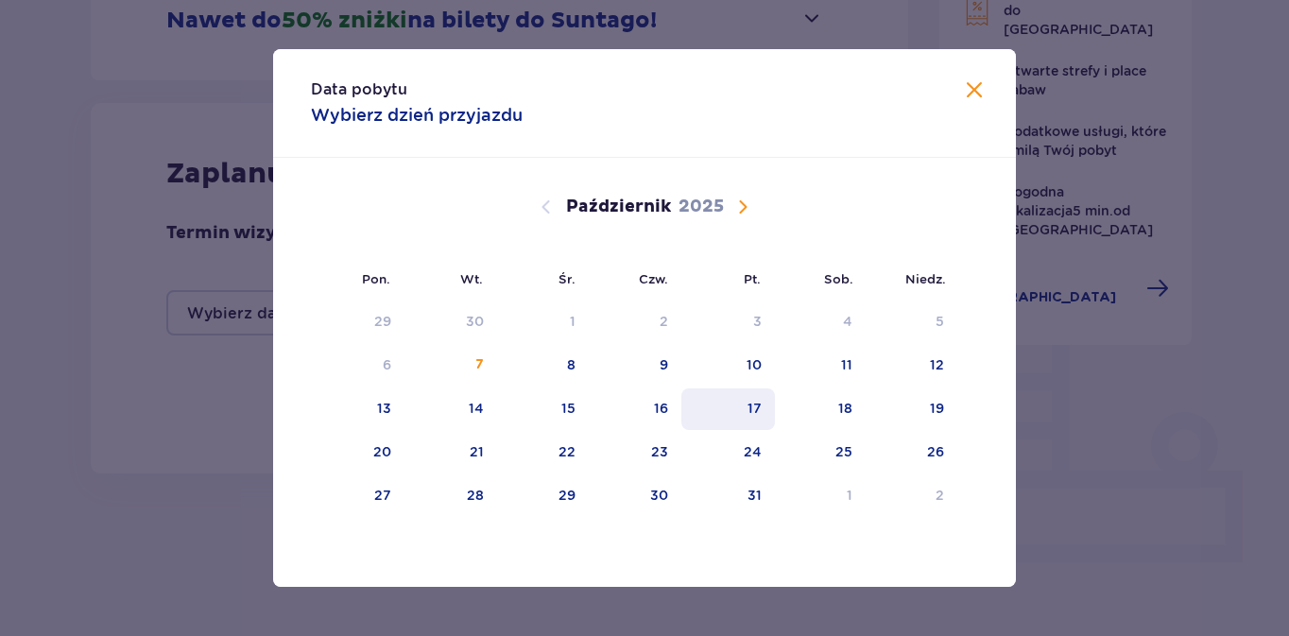
click at [756, 410] on div "17" at bounding box center [754, 408] width 14 height 19
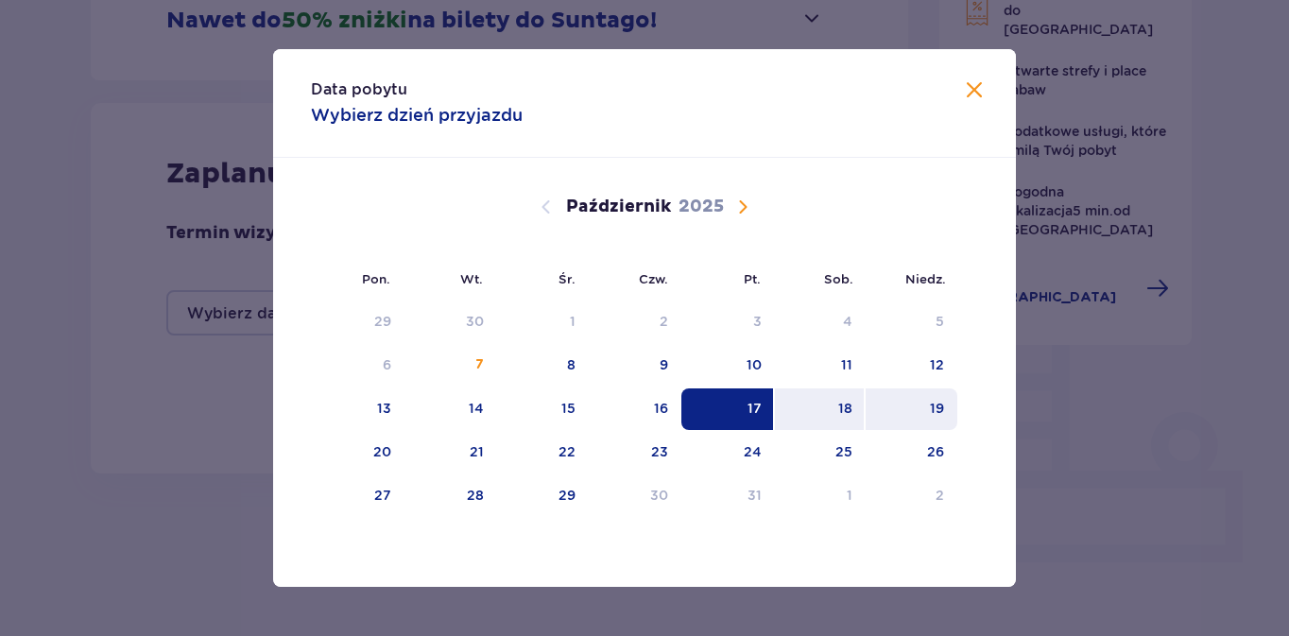
click at [939, 411] on div "19" at bounding box center [937, 408] width 14 height 19
type input "[DATE] - [DATE]"
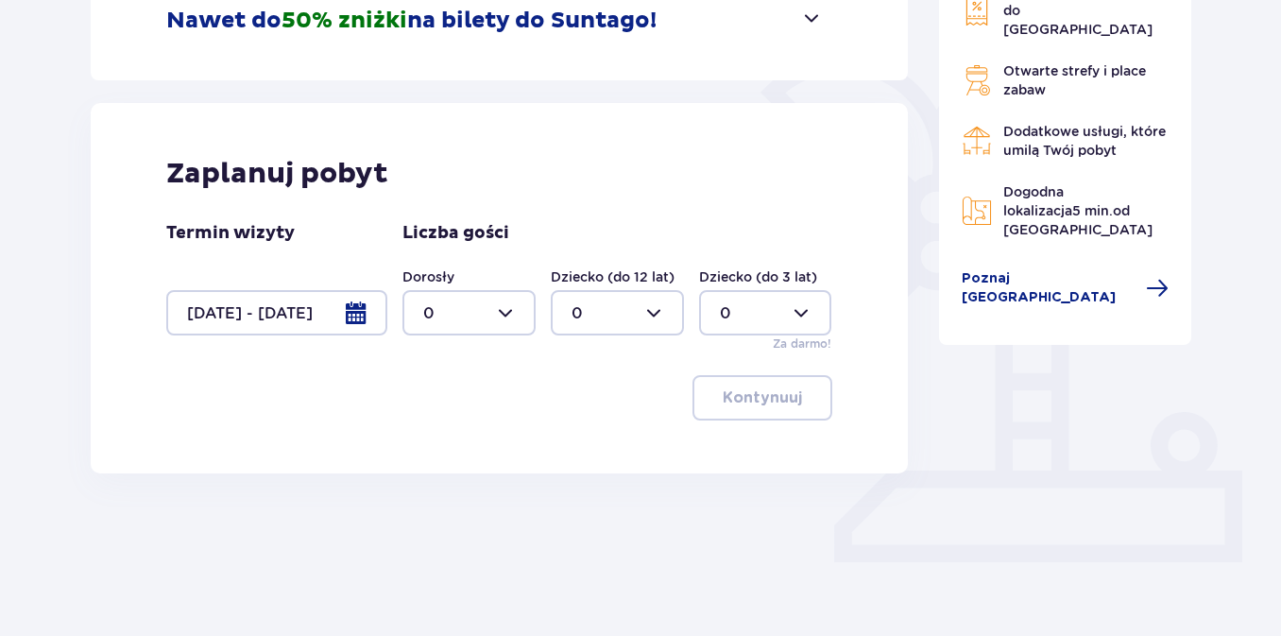
click at [504, 313] on div at bounding box center [468, 312] width 133 height 45
click at [430, 450] on p "2" at bounding box center [427, 449] width 9 height 21
type input "2"
click at [767, 399] on p "Kontynuuj" at bounding box center [762, 397] width 79 height 21
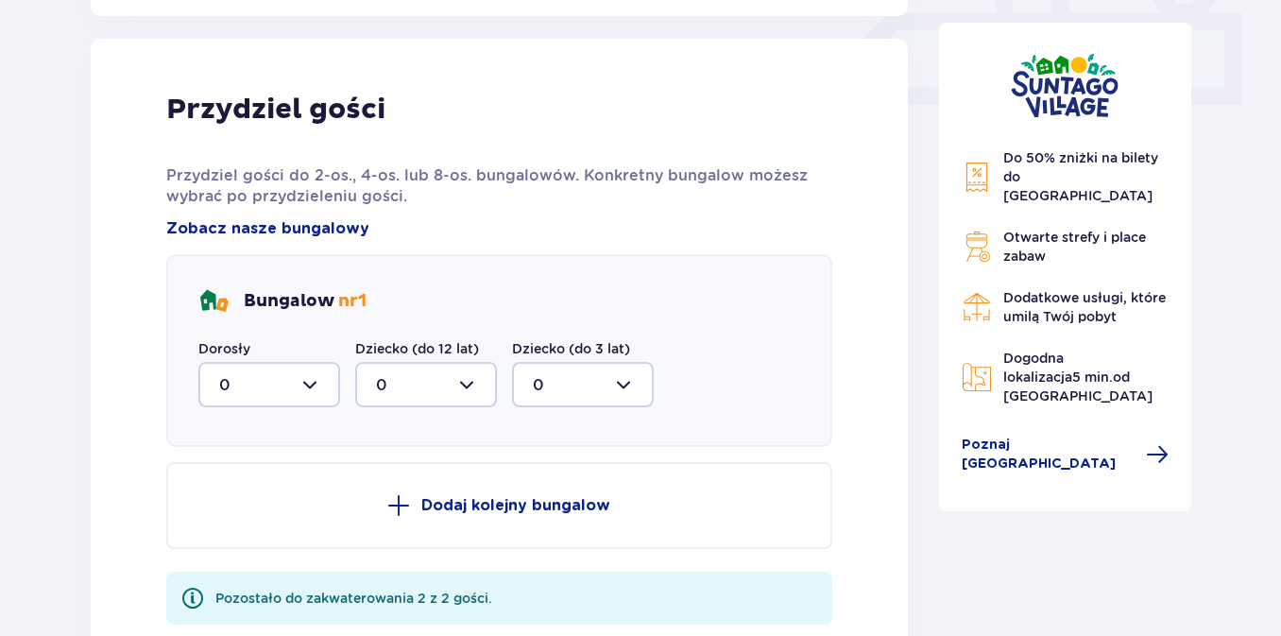
scroll to position [862, 0]
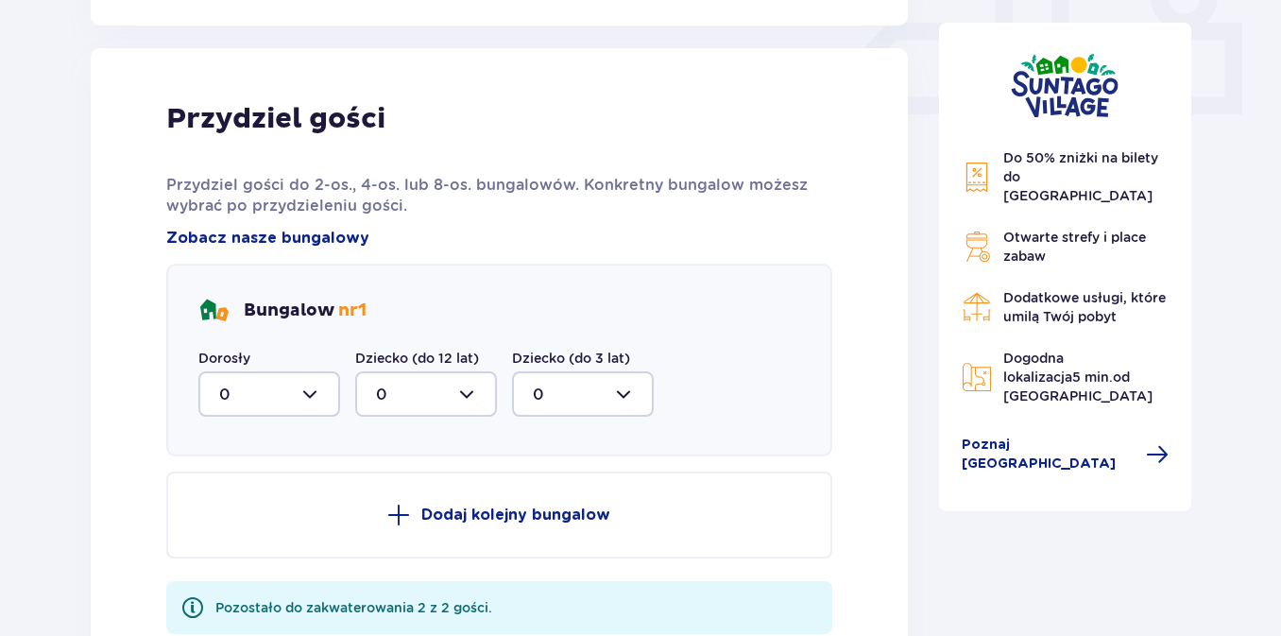
click at [313, 394] on div at bounding box center [269, 393] width 142 height 45
